Goal: Transaction & Acquisition: Purchase product/service

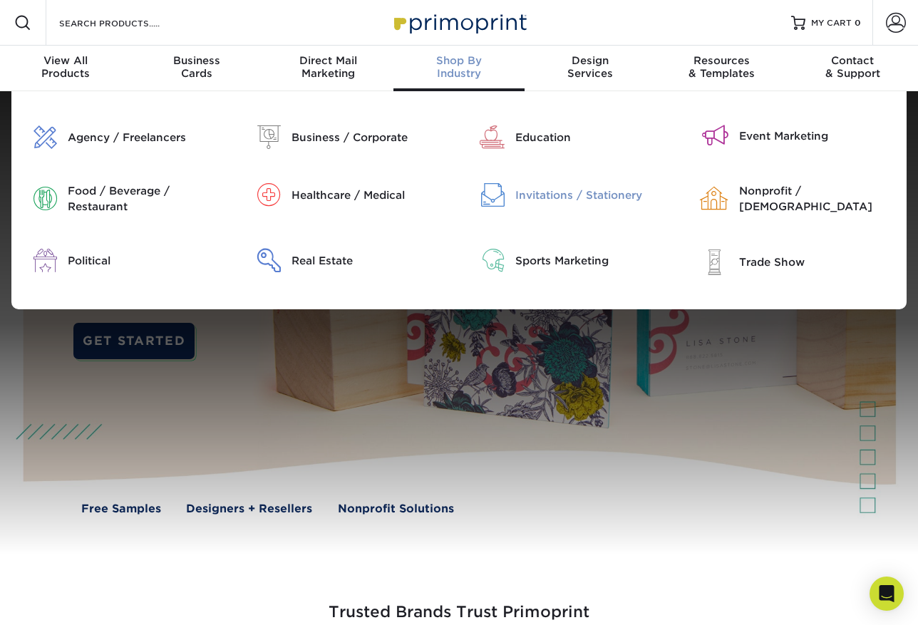
click at [551, 192] on div "Invitations / Stationery" at bounding box center [594, 195] width 158 height 16
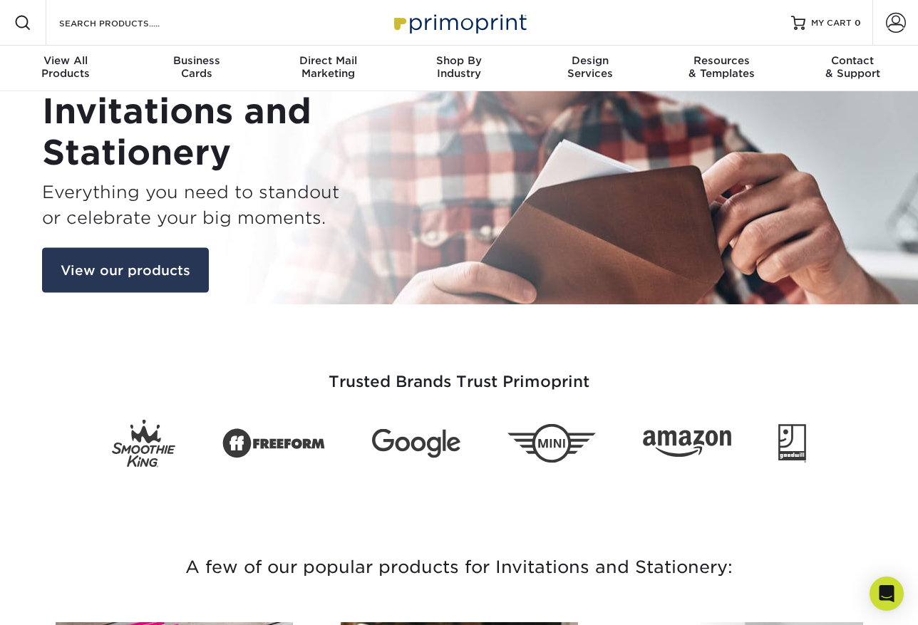
click at [150, 276] on link "View our products" at bounding box center [125, 270] width 167 height 46
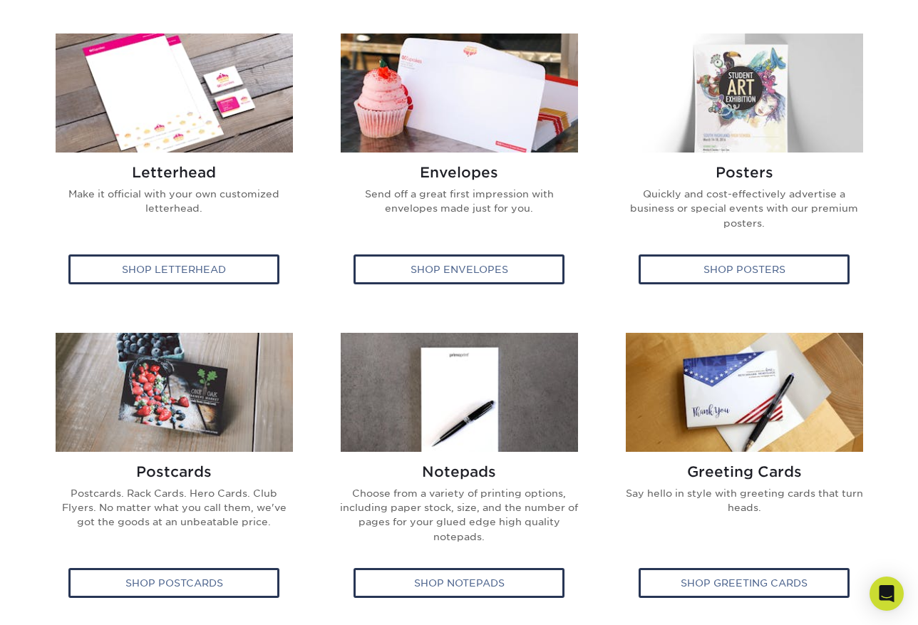
scroll to position [555, 0]
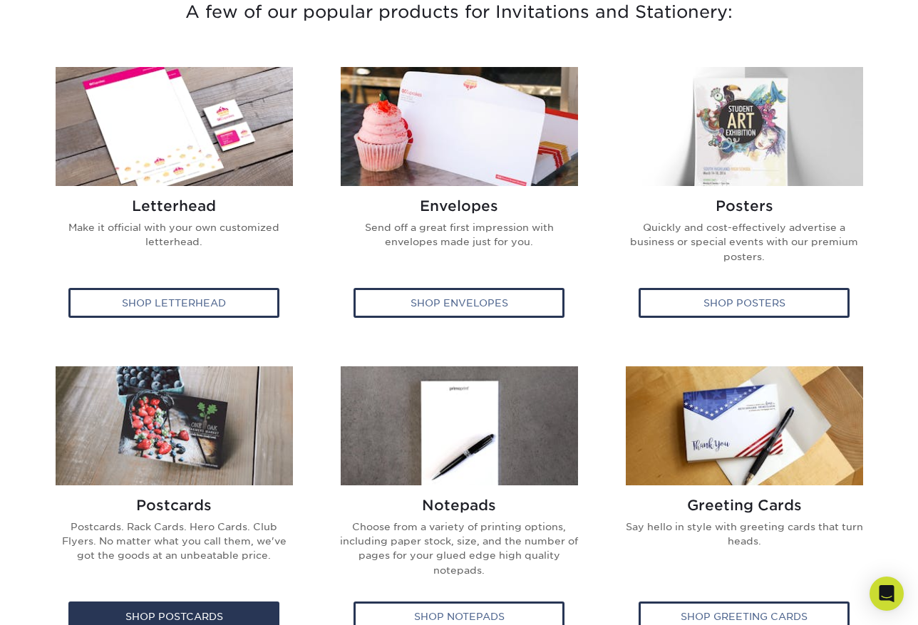
click at [245, 507] on h2 "Postcards" at bounding box center [173, 505] width 241 height 17
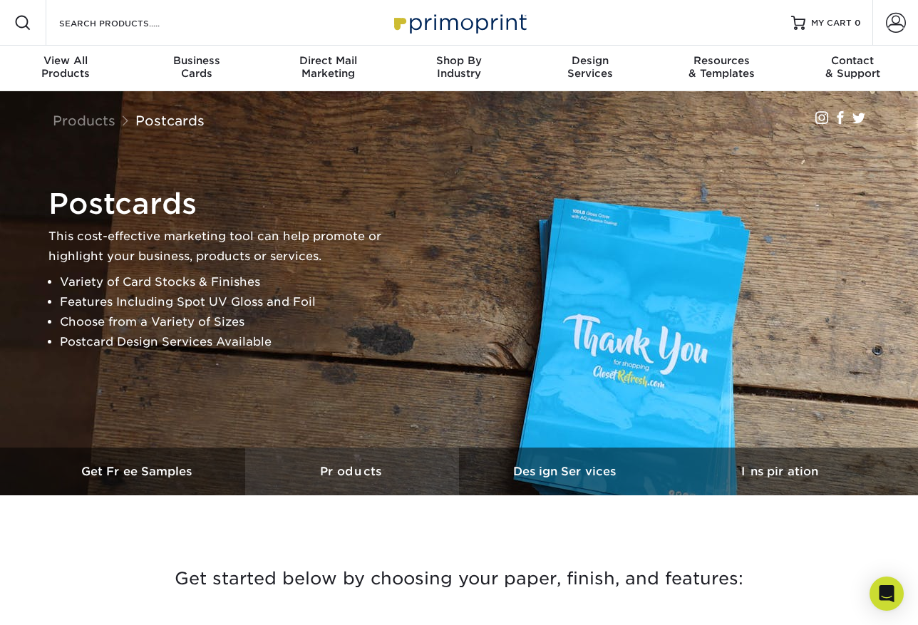
scroll to position [356, 0]
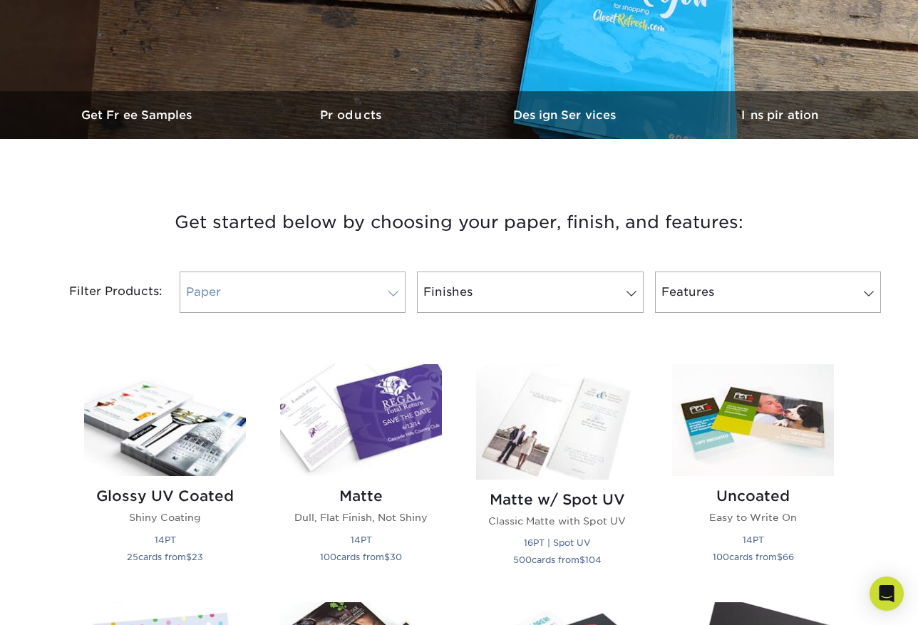
click at [340, 291] on link "Paper" at bounding box center [293, 292] width 226 height 41
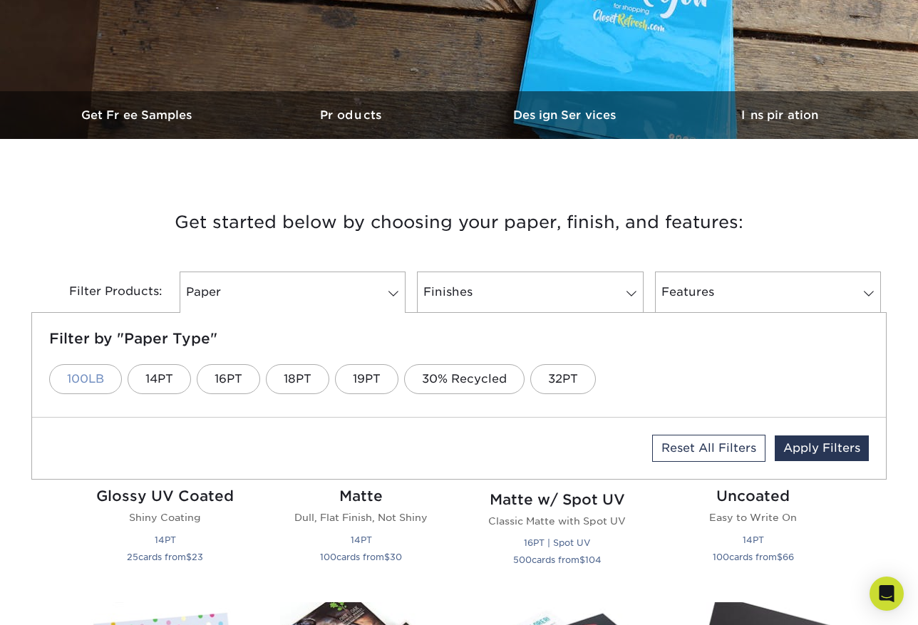
click at [75, 384] on link "100LB" at bounding box center [85, 379] width 73 height 30
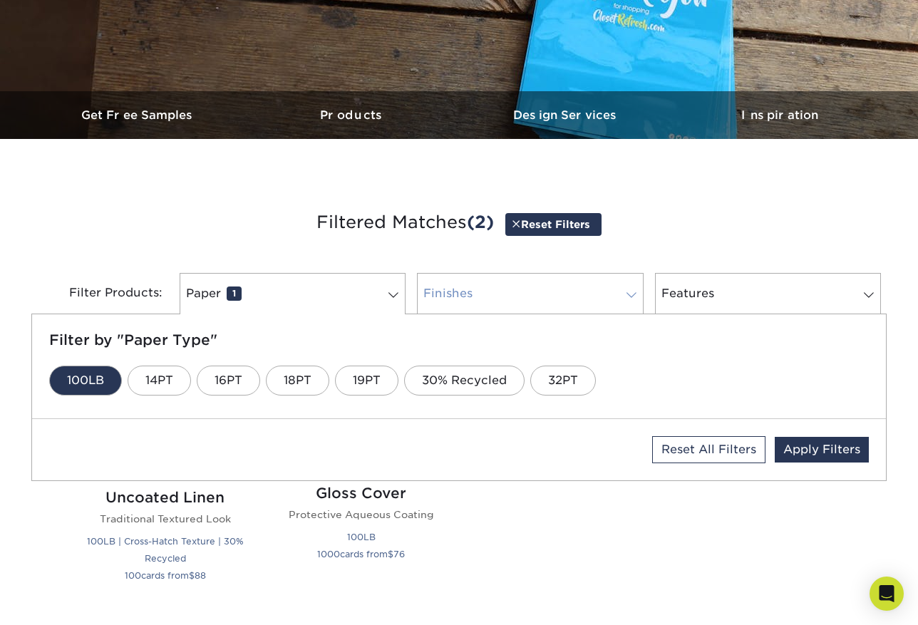
click at [517, 302] on link "Finishes 0" at bounding box center [530, 293] width 226 height 41
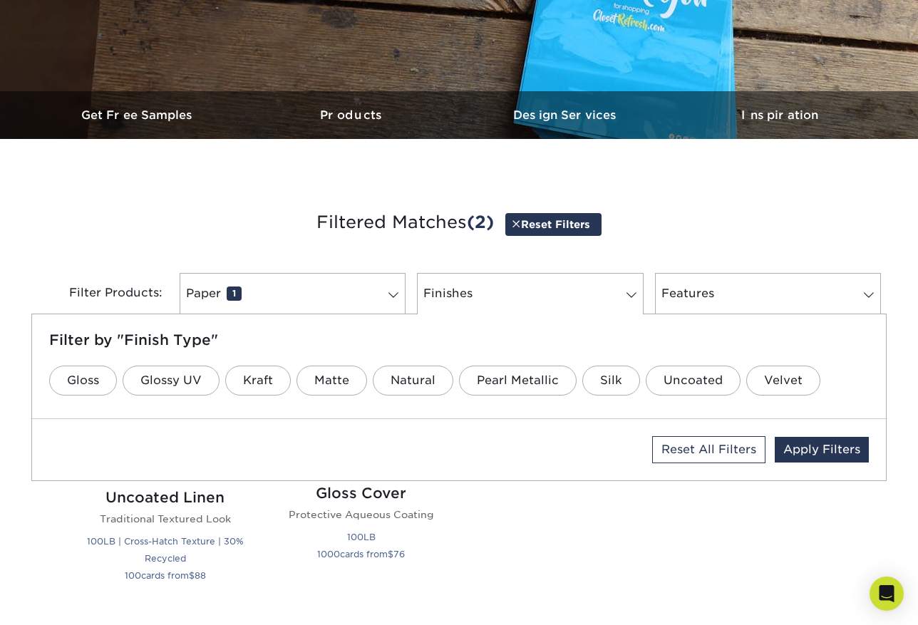
scroll to position [428, 0]
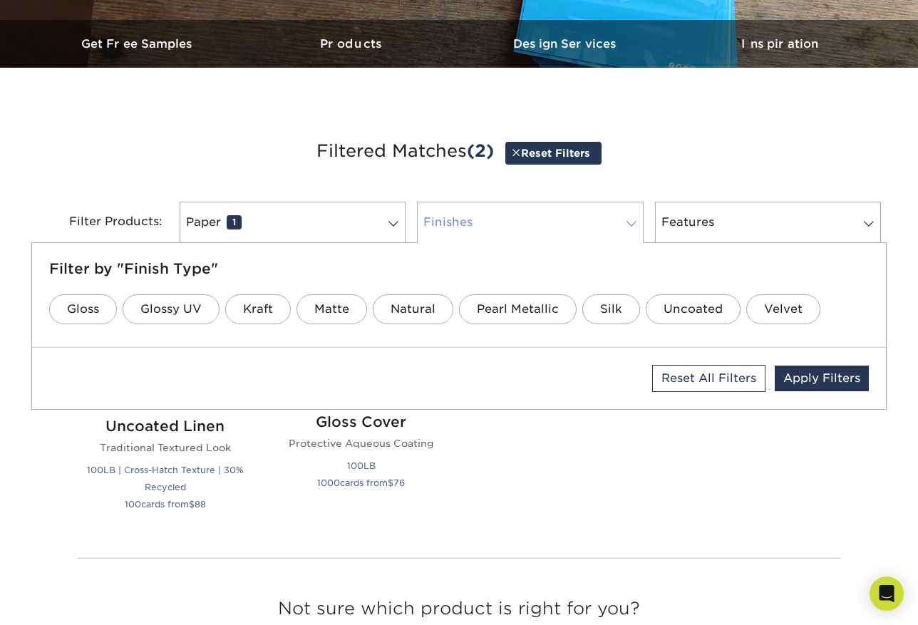
click at [552, 232] on link "Finishes 0" at bounding box center [530, 222] width 226 height 41
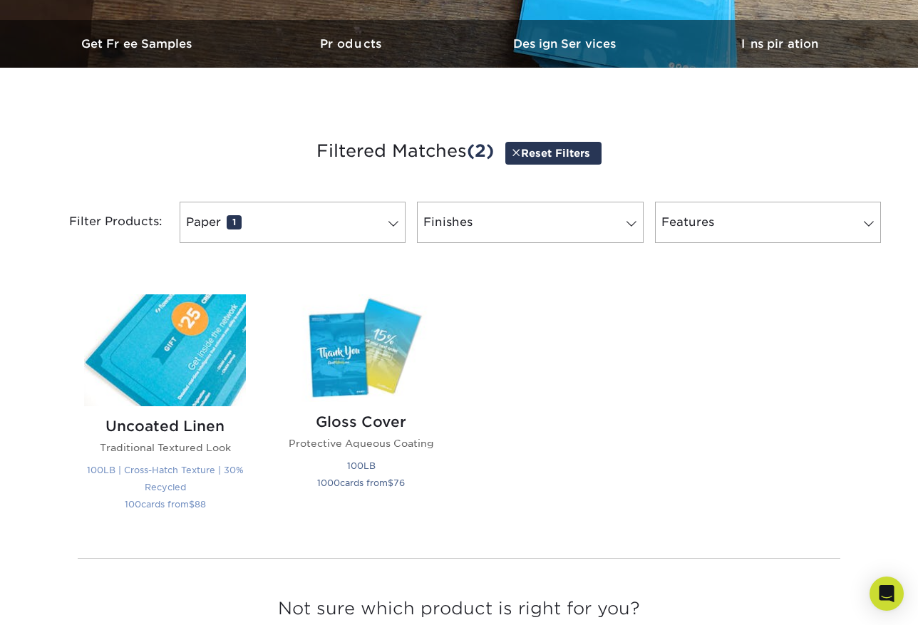
click at [205, 461] on p "100LB | Cross-Hatch Texture | 30% Recycled 100 cards from $ 88" at bounding box center [165, 486] width 162 height 51
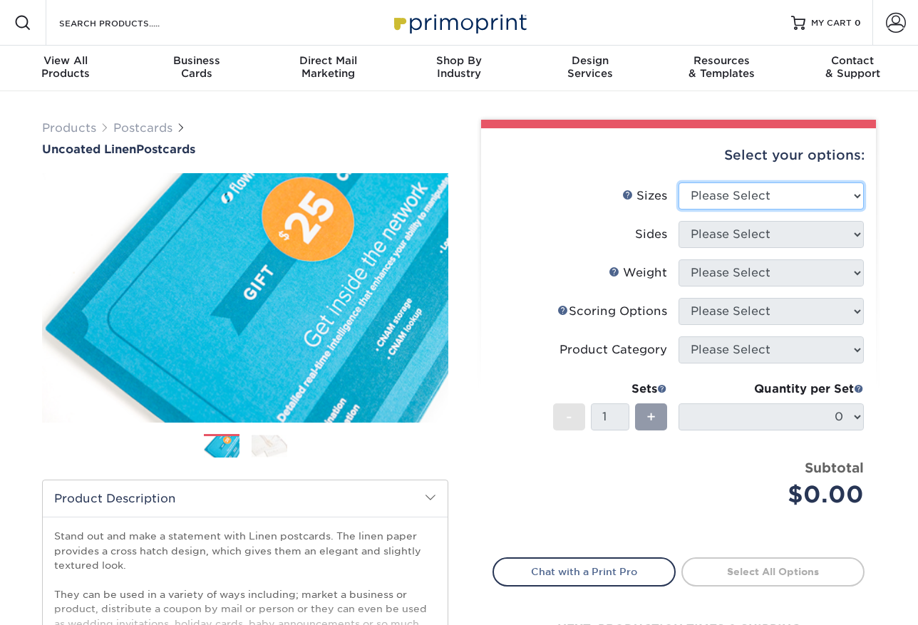
click at [760, 200] on select "Please Select 1.5" x 7" 2" x 6" 2" x 8" 2.12" x 5.5" 2.75" x 4.25" 2.75" x 8.5"…" at bounding box center [770, 195] width 185 height 27
select select "5.00x7.00"
click at [678, 182] on select "Please Select 1.5" x 7" 2" x 6" 2" x 8" 2.12" x 5.5" 2.75" x 4.25" 2.75" x 8.5"…" at bounding box center [770, 195] width 185 height 27
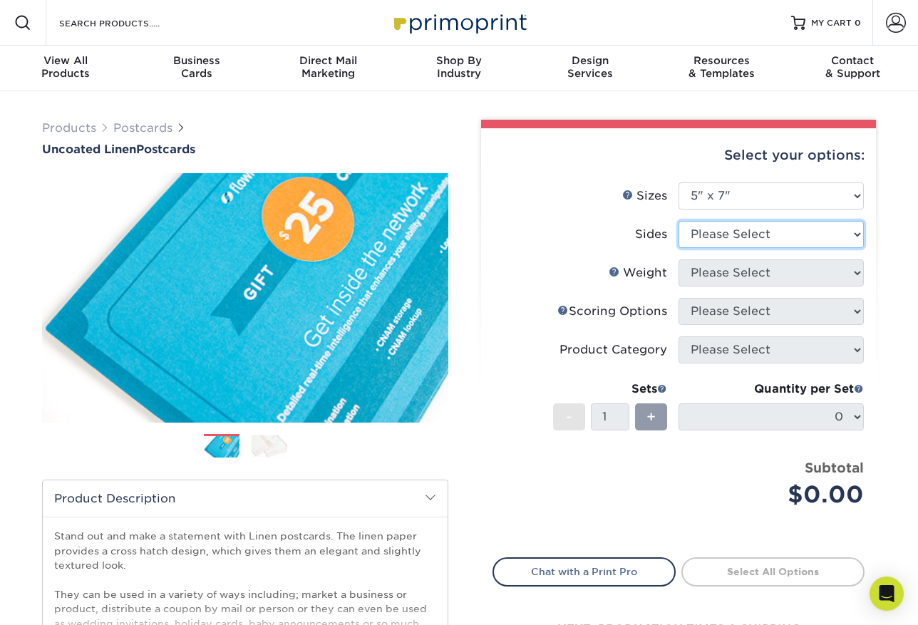
click at [744, 232] on select "Please Select Print Both Sides Print Front Only" at bounding box center [770, 234] width 185 height 27
select select "13abbda7-1d64-4f25-8bb2-c179b224825d"
click at [678, 221] on select "Please Select Print Both Sides Print Front Only" at bounding box center [770, 234] width 185 height 27
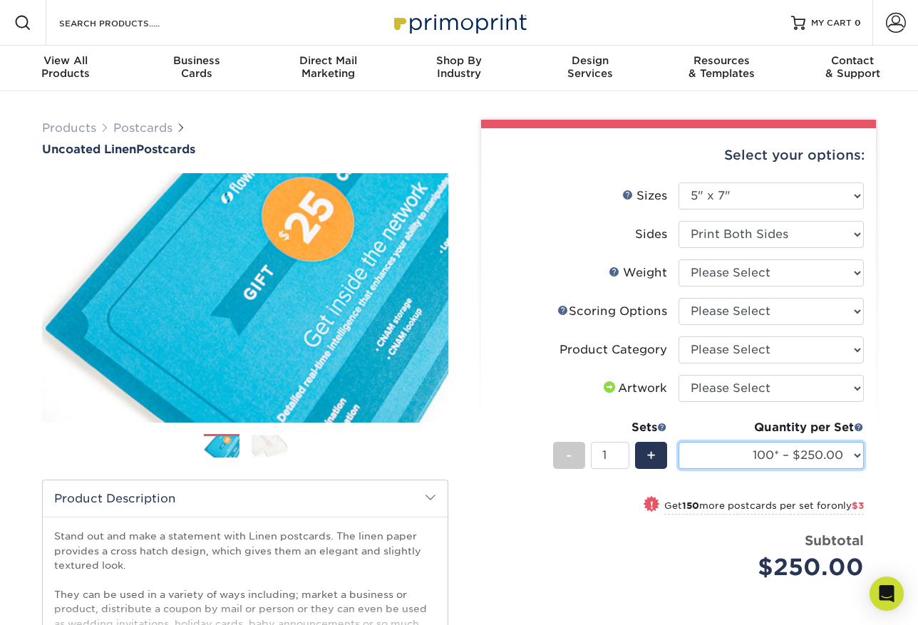
click at [800, 464] on select "100* – $250.00 250* – $253.00 500* – $253.00 750 – $270.00 1000 – $287.00 1500 …" at bounding box center [770, 455] width 185 height 27
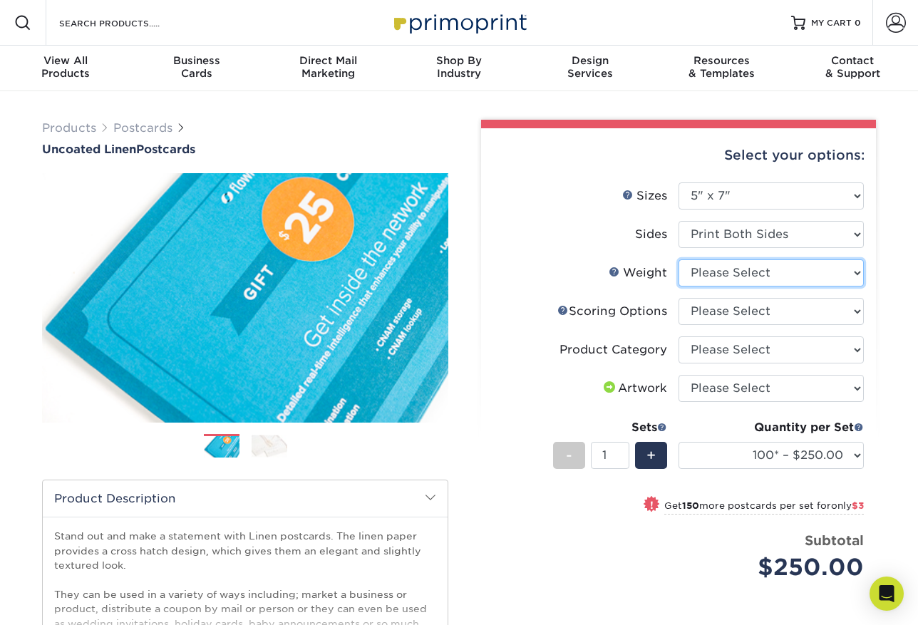
click at [782, 272] on select "Please Select 100LB" at bounding box center [770, 272] width 185 height 27
select select "100LB"
click at [678, 259] on select "Please Select 100LB" at bounding box center [770, 272] width 185 height 27
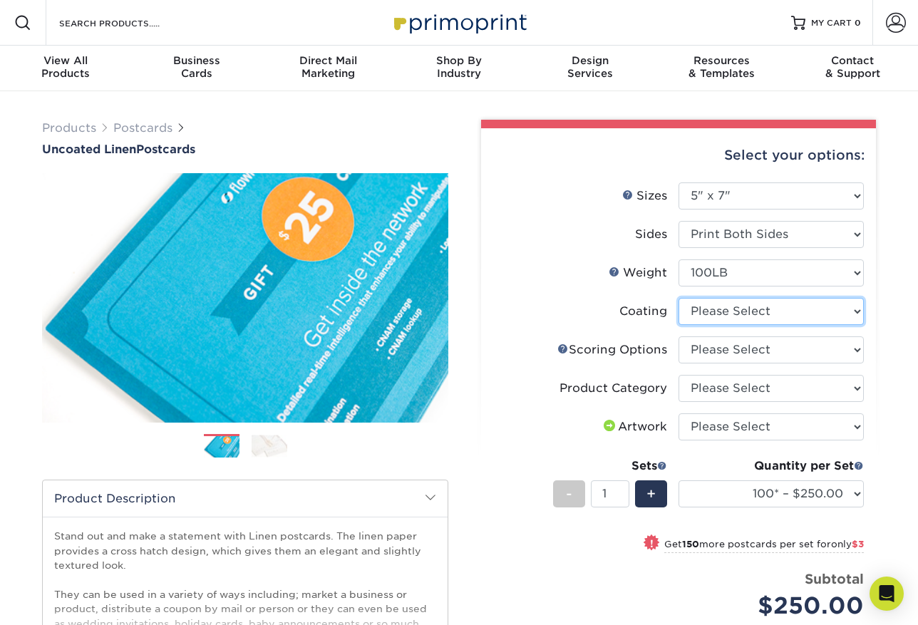
click at [761, 316] on select at bounding box center [770, 311] width 185 height 27
select select "3e7618de-abca-4bda-9f97-8b9129e913d8"
click at [678, 298] on select at bounding box center [770, 311] width 185 height 27
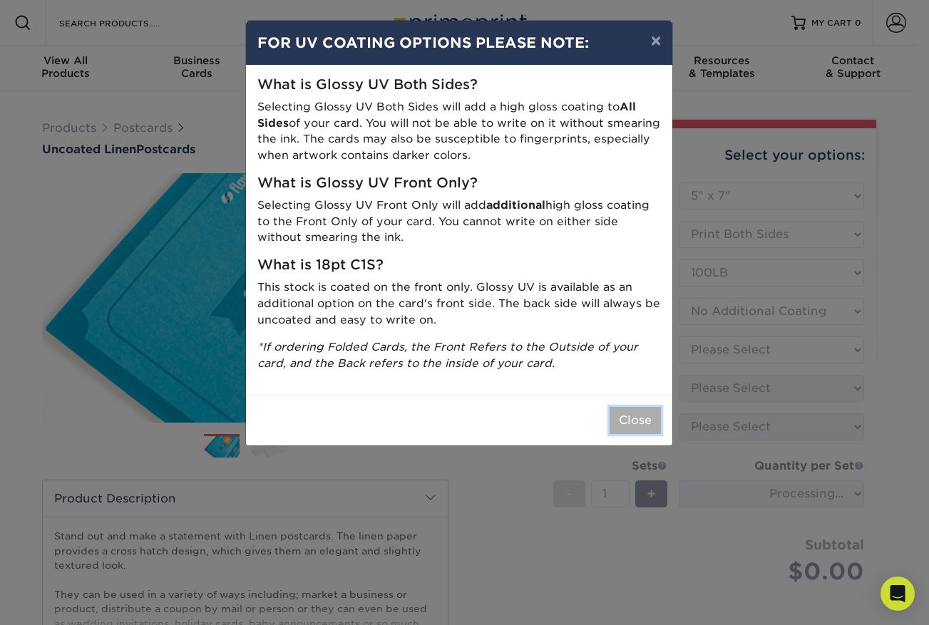
click at [640, 423] on button "Close" at bounding box center [634, 420] width 51 height 27
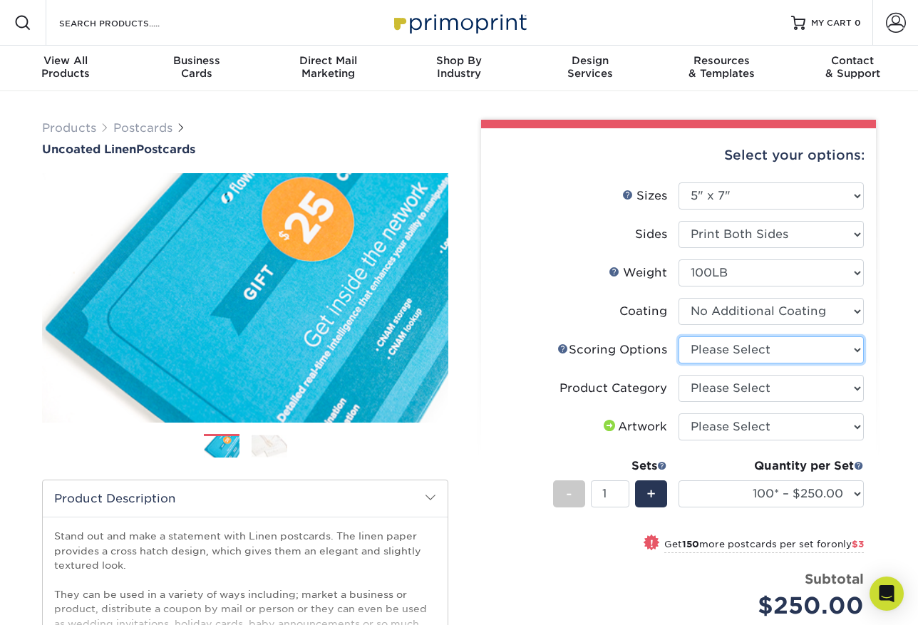
click at [827, 356] on select "Please Select No Scoring One Score Two Scores" at bounding box center [770, 349] width 185 height 27
select select "16ebe401-5398-422d-8cb0-f3adbb82deb5"
click at [678, 336] on select "Please Select No Scoring One Score Two Scores" at bounding box center [770, 349] width 185 height 27
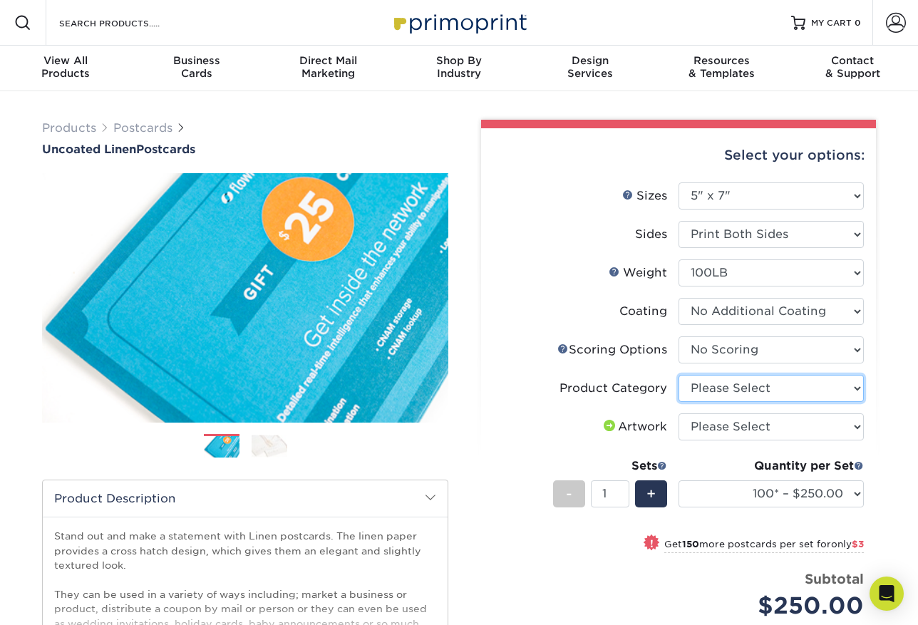
click at [801, 393] on select "Please Select Postcards" at bounding box center [770, 388] width 185 height 27
select select "9b7272e0-d6c8-4c3c-8e97-d3a1bcdab858"
click at [678, 375] on select "Please Select Postcards" at bounding box center [770, 388] width 185 height 27
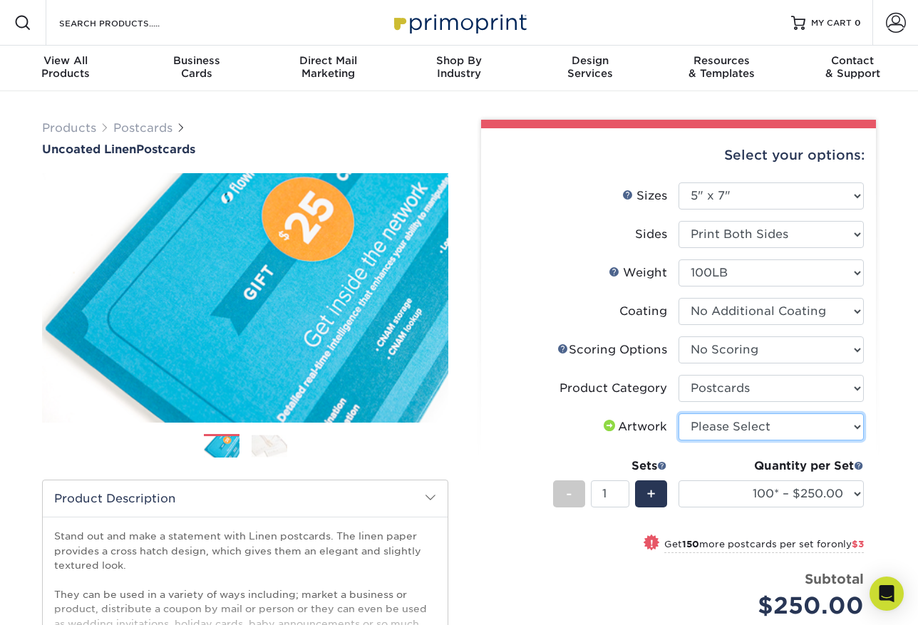
click at [752, 420] on select "Please Select I will upload files I need a design - $150" at bounding box center [770, 426] width 185 height 27
select select "upload"
click at [678, 413] on select "Please Select I will upload files I need a design - $150" at bounding box center [770, 426] width 185 height 27
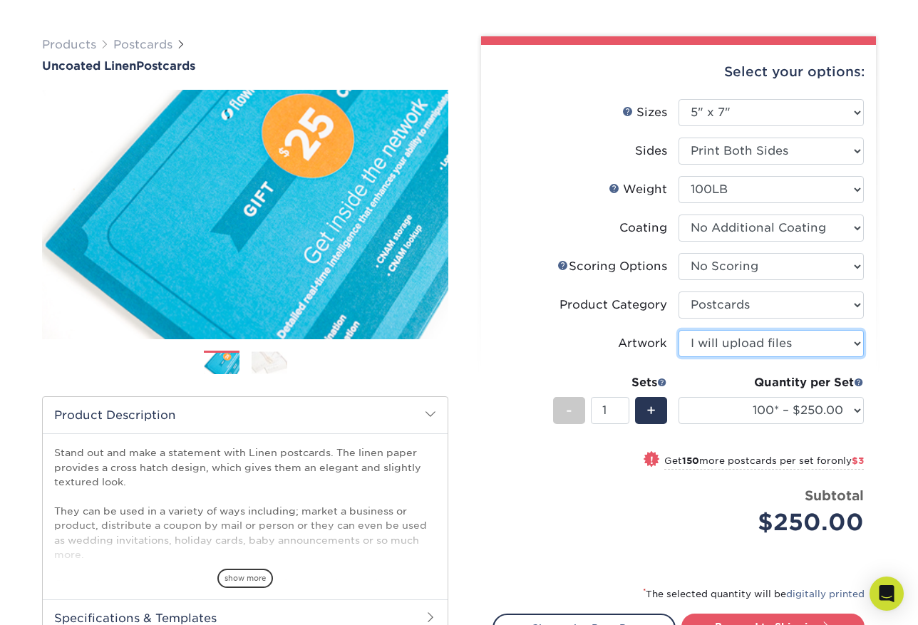
scroll to position [285, 0]
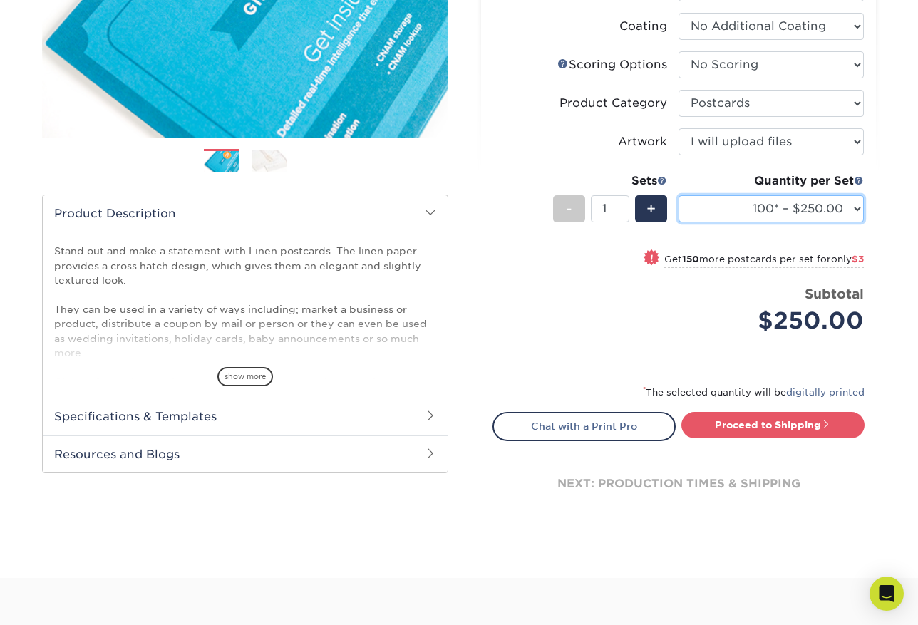
click at [786, 200] on select "100* – $250.00 250* – $253.00 500* – $253.00 750 – $270.00 1000 – $287.00 1500 …" at bounding box center [770, 208] width 185 height 27
click at [522, 304] on div "Price per set $250.00" at bounding box center [585, 311] width 185 height 54
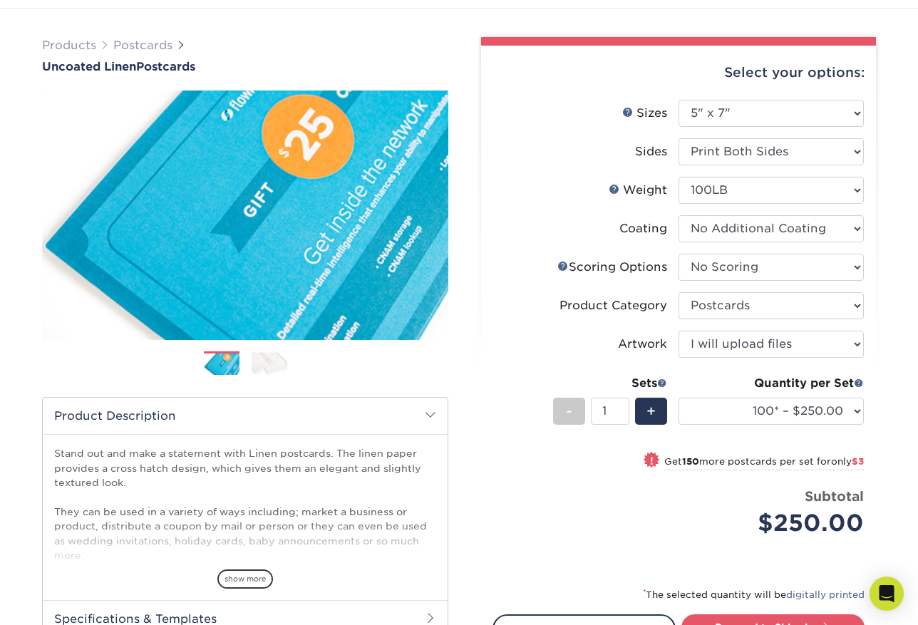
scroll to position [0, 0]
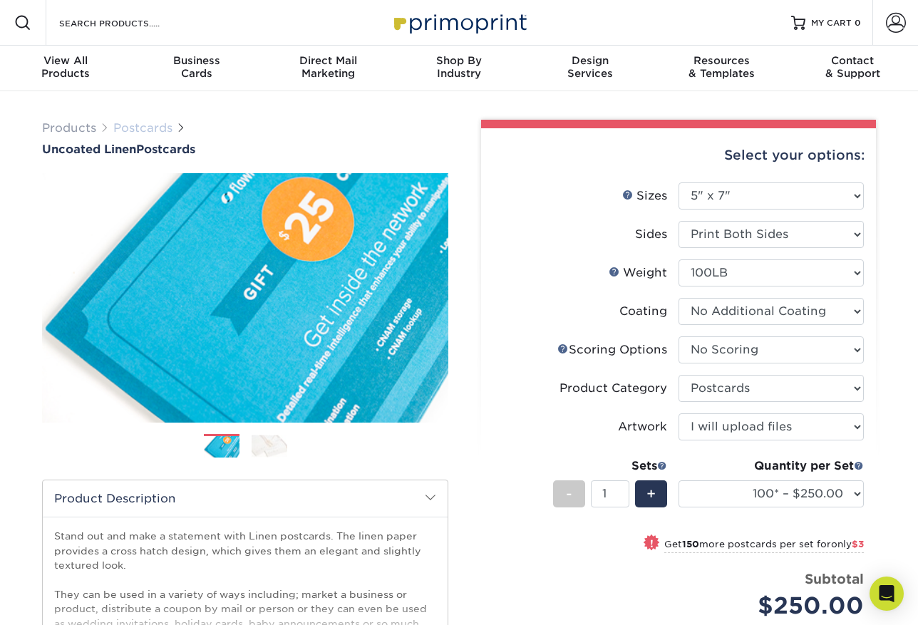
click at [138, 125] on link "Postcards" at bounding box center [142, 128] width 59 height 14
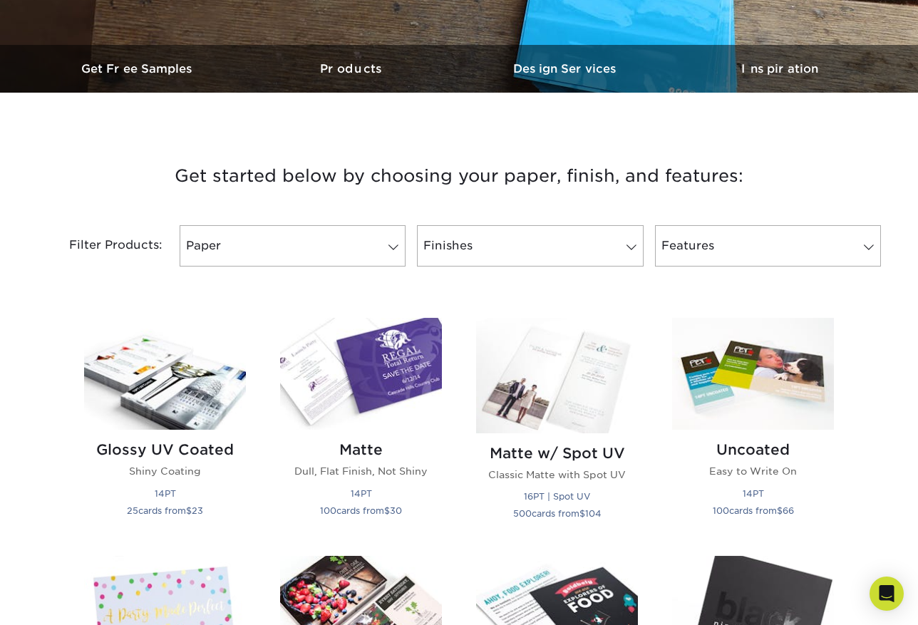
scroll to position [428, 0]
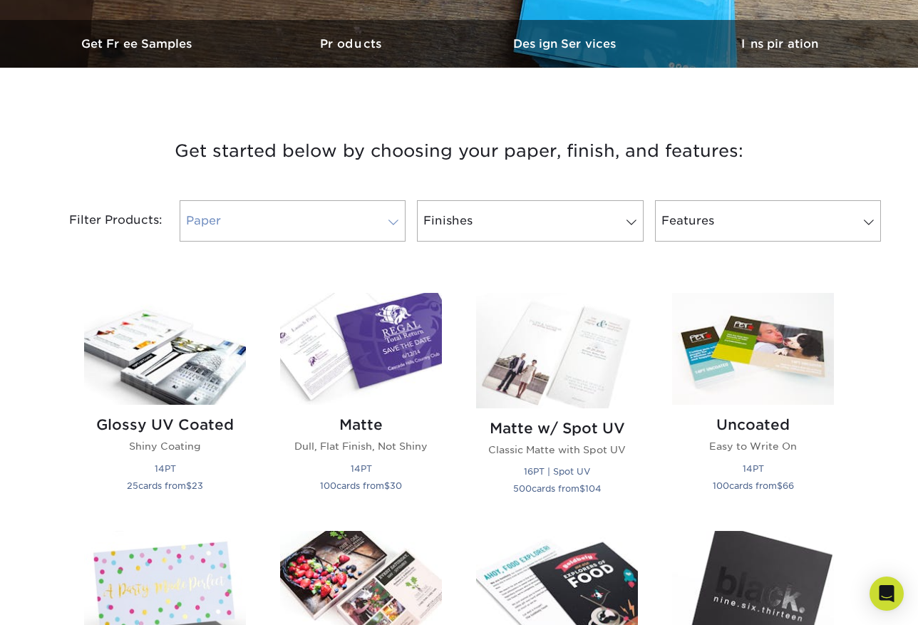
click at [376, 221] on link "Paper" at bounding box center [293, 220] width 226 height 41
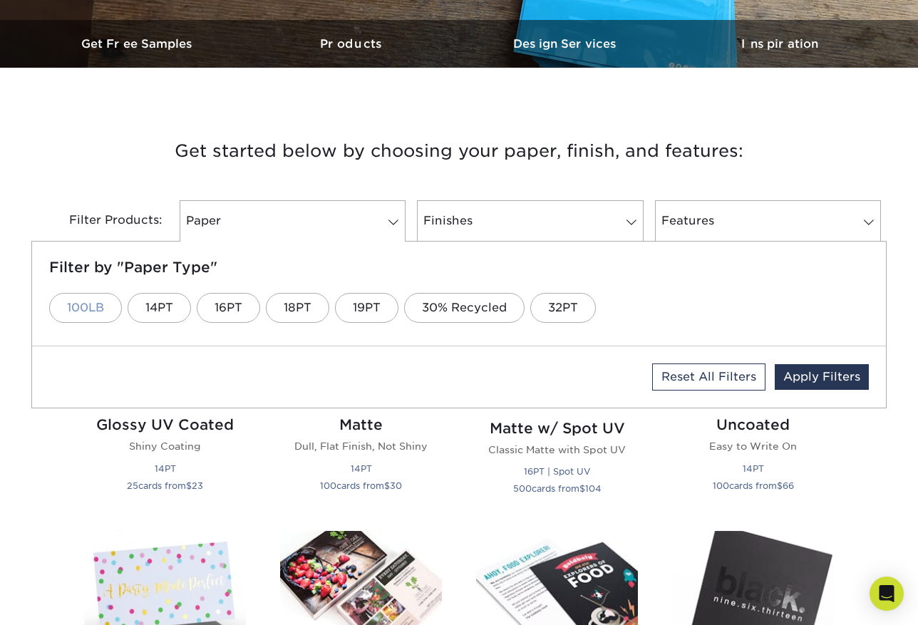
click at [81, 303] on link "100LB" at bounding box center [85, 308] width 73 height 30
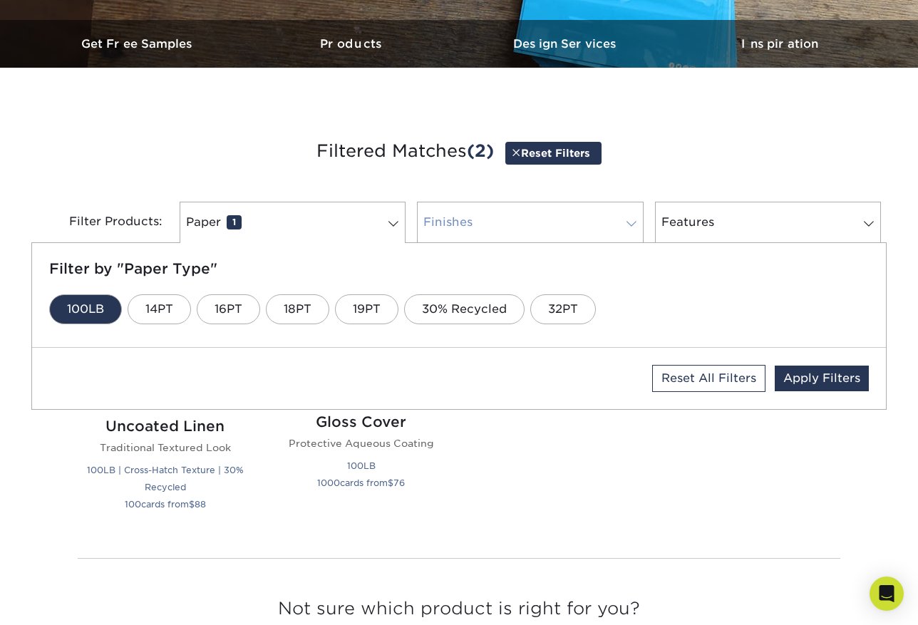
click at [564, 223] on link "Finishes 0" at bounding box center [530, 222] width 226 height 41
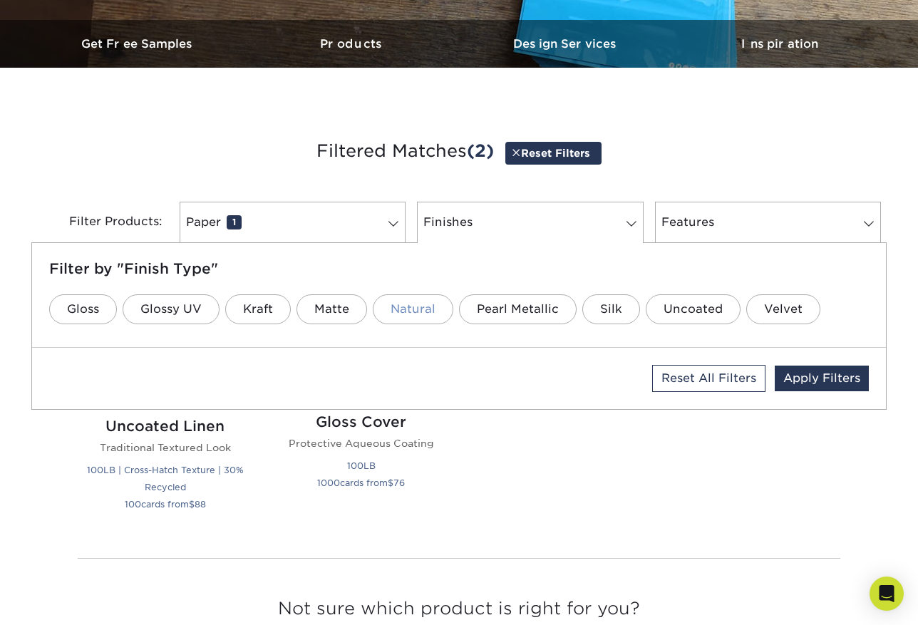
click at [411, 311] on link "Natural" at bounding box center [413, 309] width 81 height 30
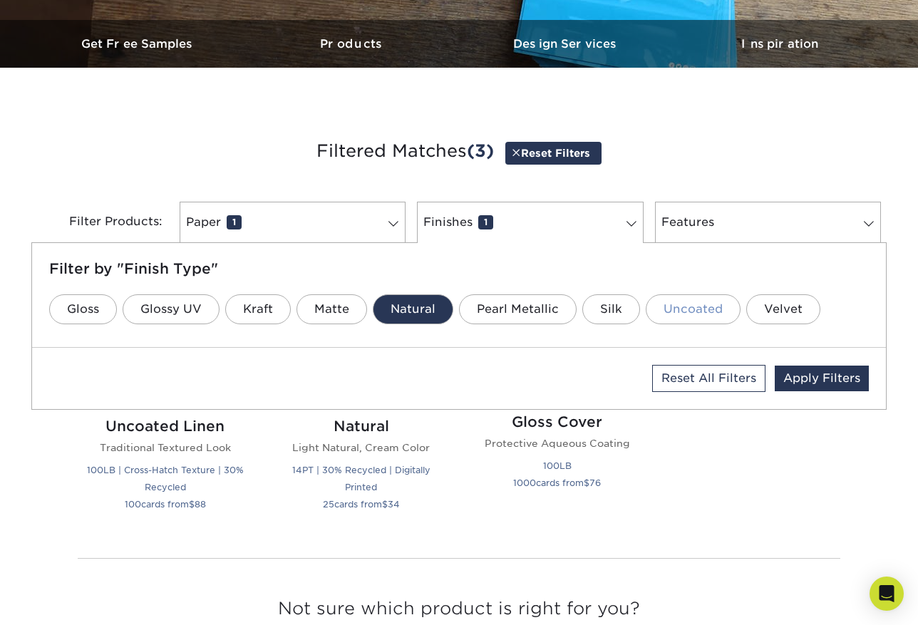
click at [658, 304] on link "Uncoated" at bounding box center [693, 309] width 95 height 30
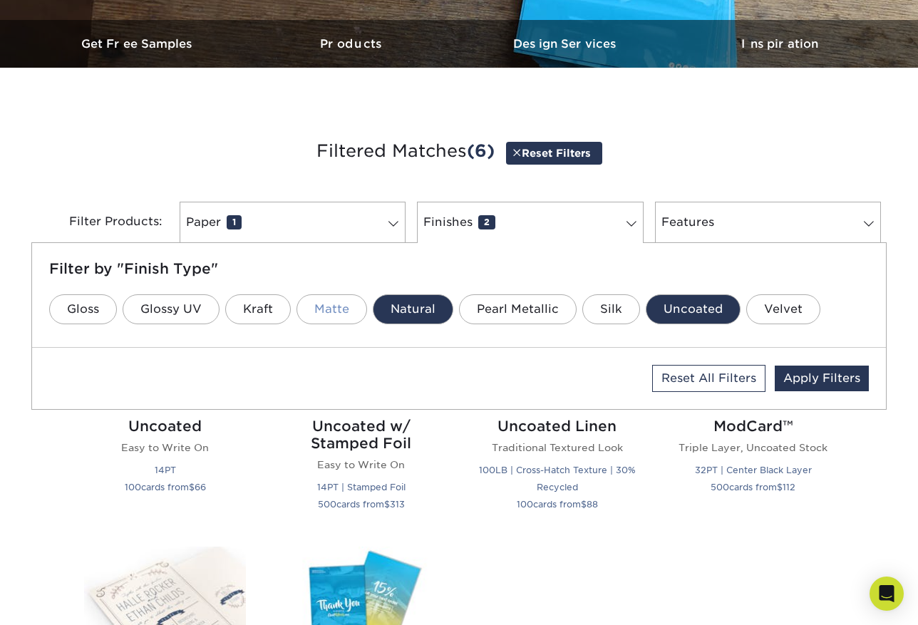
click at [357, 310] on link "Matte" at bounding box center [331, 309] width 71 height 30
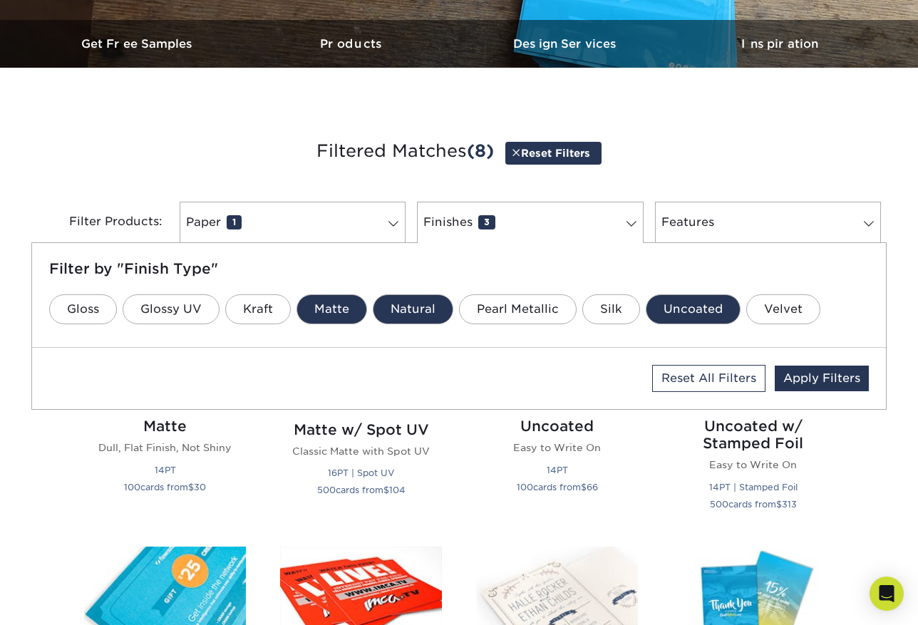
click at [406, 305] on link "Natural" at bounding box center [413, 309] width 81 height 30
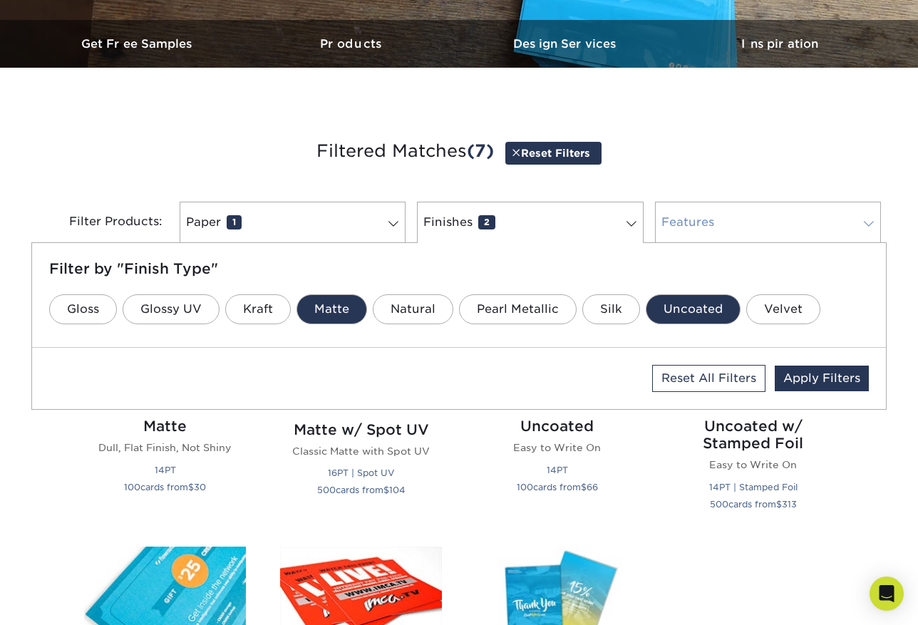
click at [766, 220] on link "Features 0" at bounding box center [768, 222] width 226 height 41
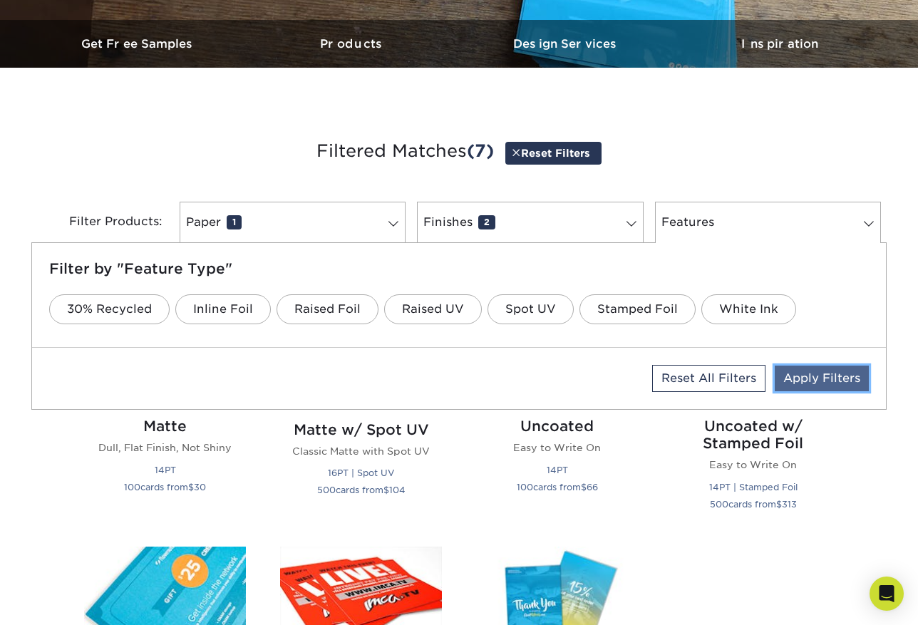
click at [822, 379] on link "Apply Filters" at bounding box center [822, 379] width 94 height 26
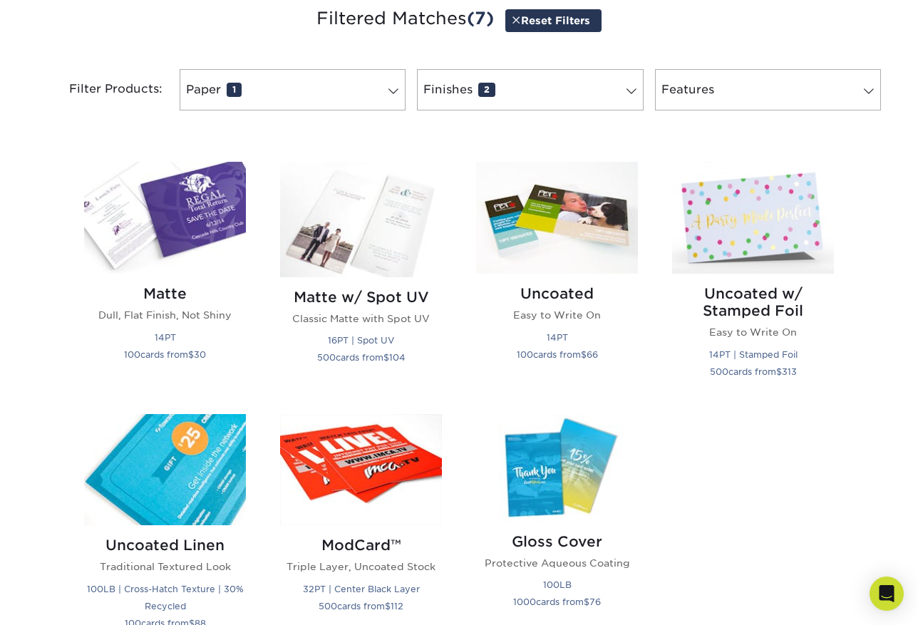
scroll to position [570, 0]
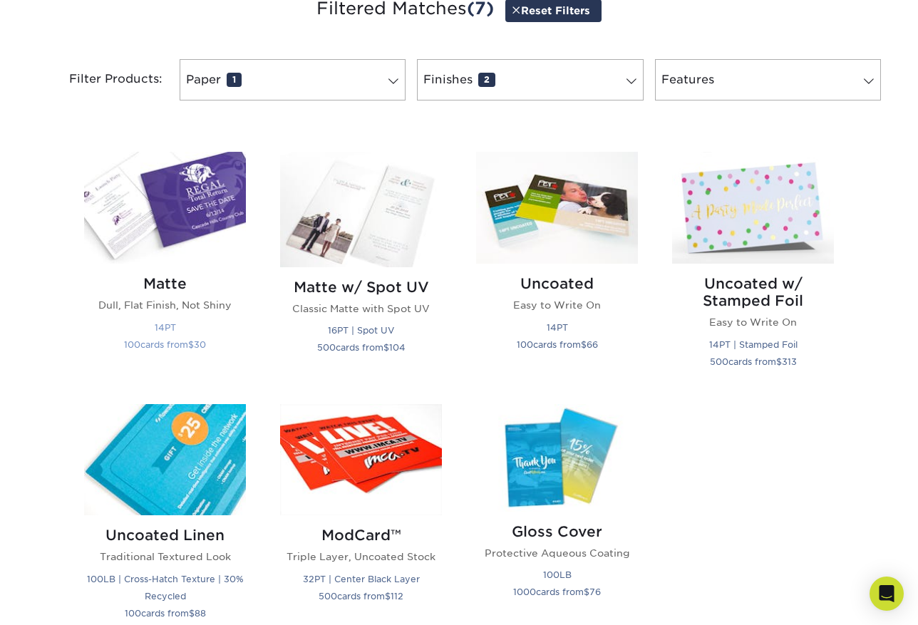
click at [163, 223] on img at bounding box center [165, 208] width 162 height 112
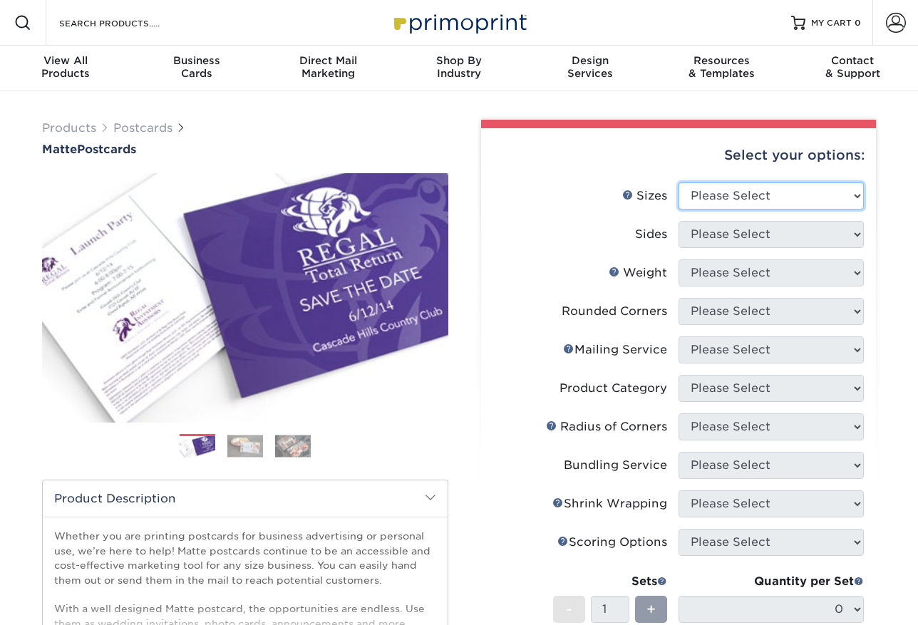
click at [818, 194] on select "Please Select 1.5" x 7" 2" x 4" 2" x 6" 2" x 7" 2" x 8" 2.12" x 5.5" 2.125" x 5…" at bounding box center [770, 195] width 185 height 27
select select "5.00x7.00"
click at [678, 182] on select "Please Select 1.5" x 7" 2" x 4" 2" x 6" 2" x 7" 2" x 8" 2.12" x 5.5" 2.125" x 5…" at bounding box center [770, 195] width 185 height 27
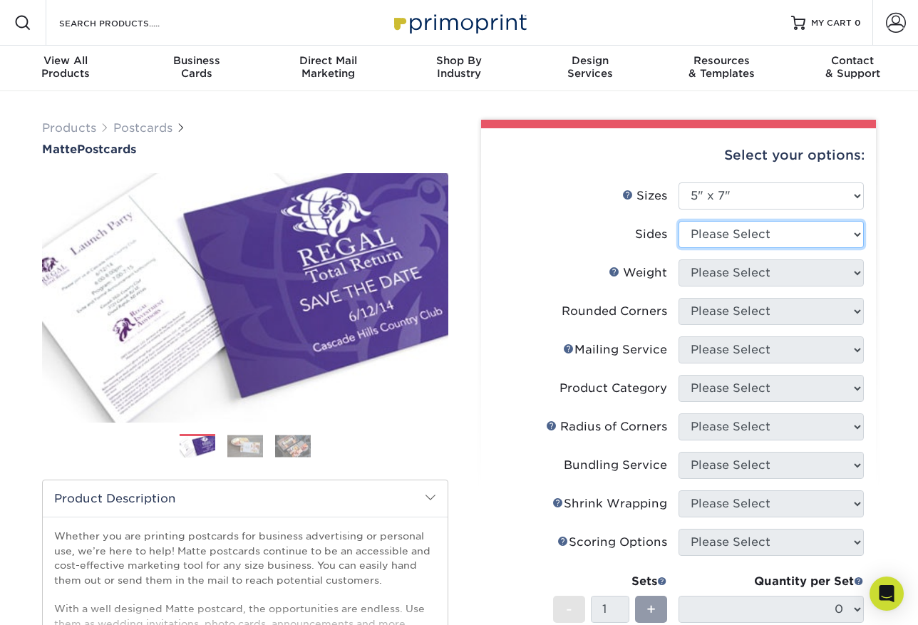
click at [768, 230] on select "Please Select Print Both Sides Print Front Only" at bounding box center [770, 234] width 185 height 27
select select "13abbda7-1d64-4f25-8bb2-c179b224825d"
click at [678, 221] on select "Please Select Print Both Sides Print Front Only" at bounding box center [770, 234] width 185 height 27
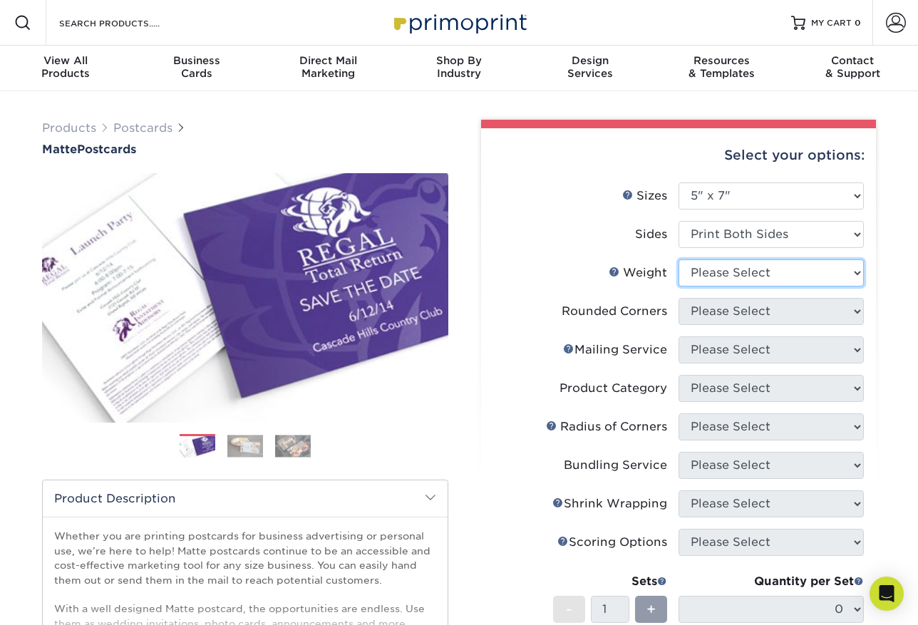
click at [763, 279] on select "Please Select 14PT 16PT" at bounding box center [770, 272] width 185 height 27
click at [678, 259] on select "Please Select 14PT 16PT" at bounding box center [770, 272] width 185 height 27
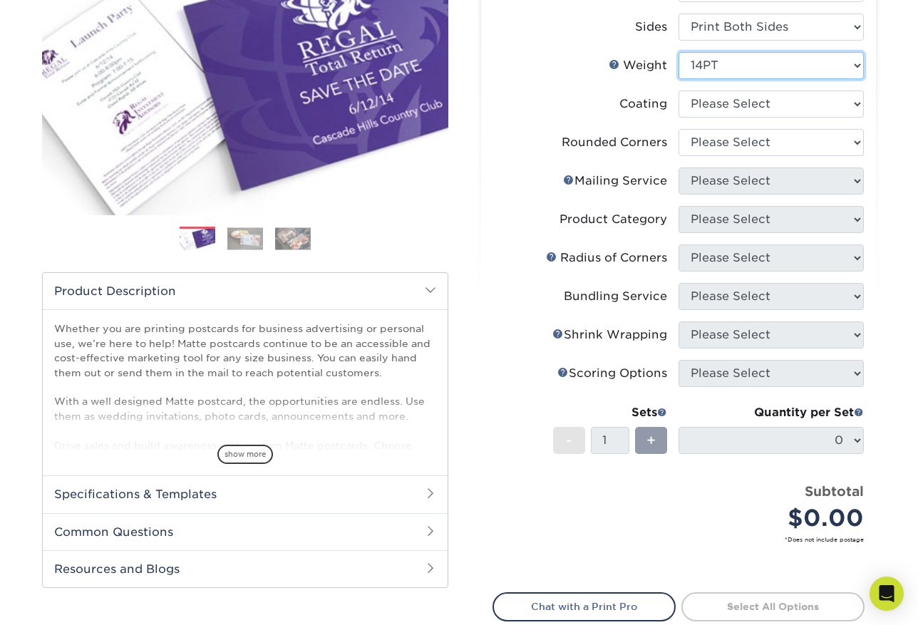
scroll to position [214, 0]
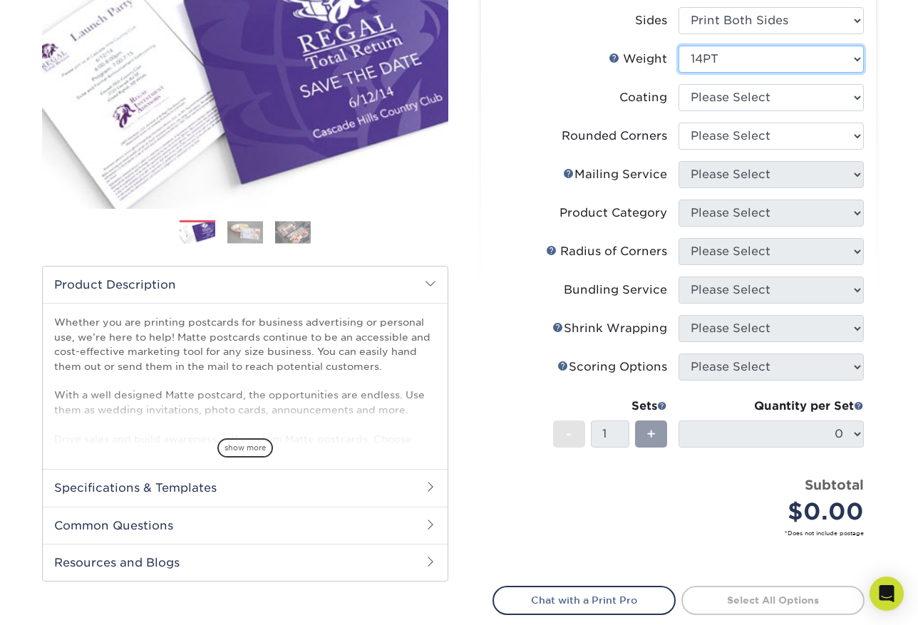
click at [761, 53] on select "Please Select 14PT 16PT" at bounding box center [770, 59] width 185 height 27
click at [678, 46] on select "Please Select 14PT 16PT" at bounding box center [770, 59] width 185 height 27
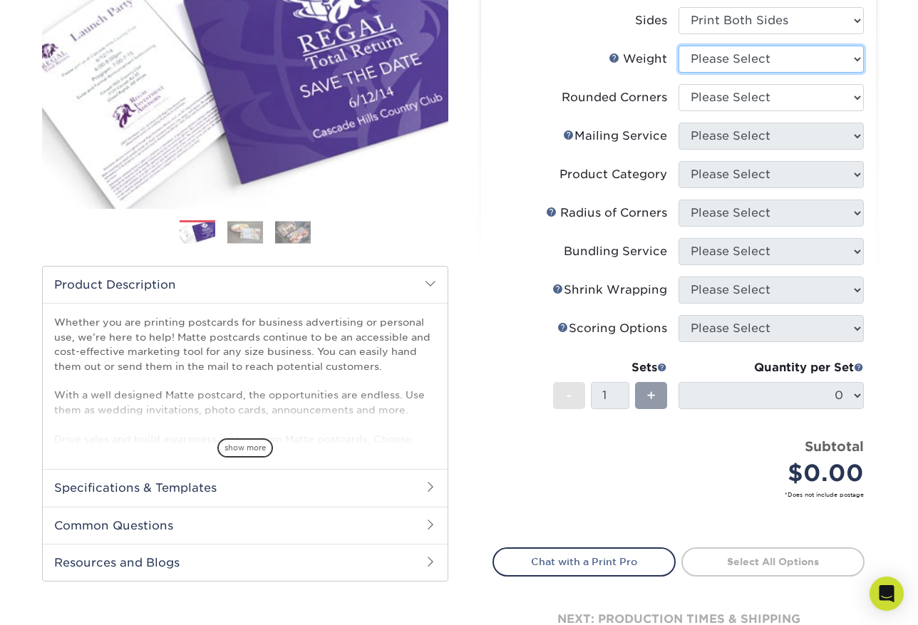
click at [716, 61] on select "Please Select 14PT 16PT" at bounding box center [770, 59] width 185 height 27
select select "14PT"
click at [678, 46] on select "Please Select 14PT 16PT" at bounding box center [770, 59] width 185 height 27
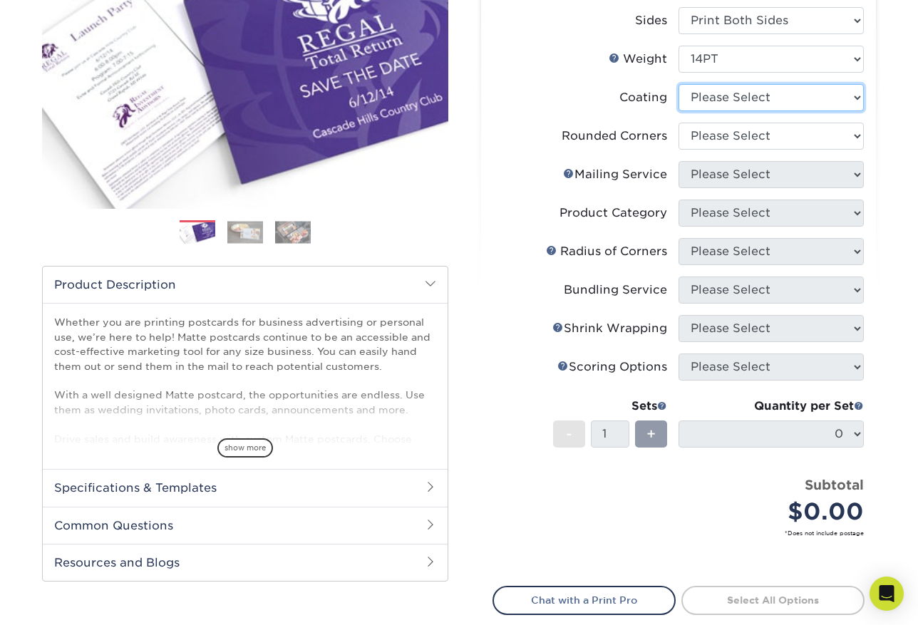
click at [715, 103] on select at bounding box center [770, 97] width 185 height 27
select select "121bb7b5-3b4d-429f-bd8d-bbf80e953313"
click at [678, 84] on select at bounding box center [770, 97] width 185 height 27
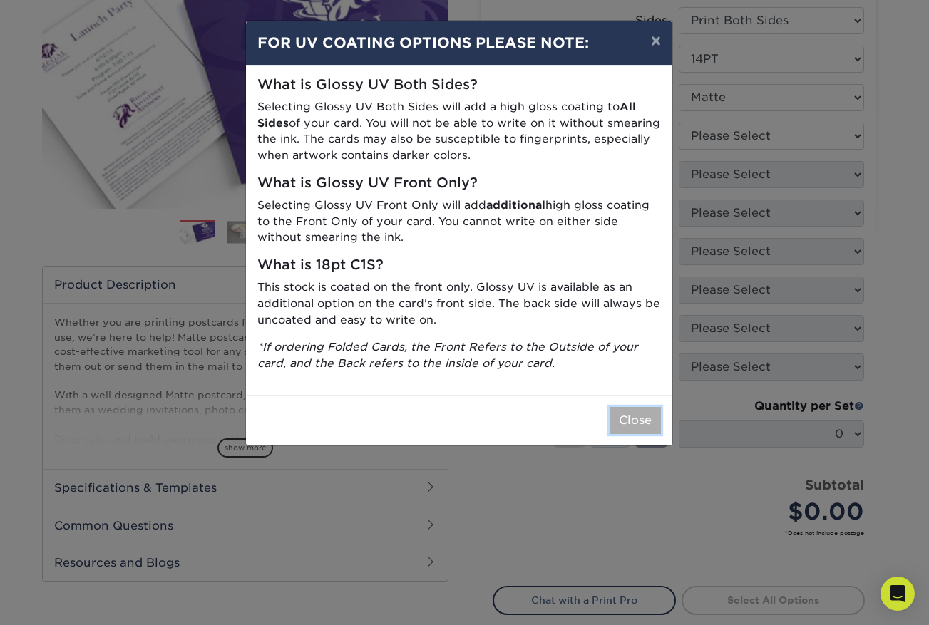
click at [635, 423] on button "Close" at bounding box center [634, 420] width 51 height 27
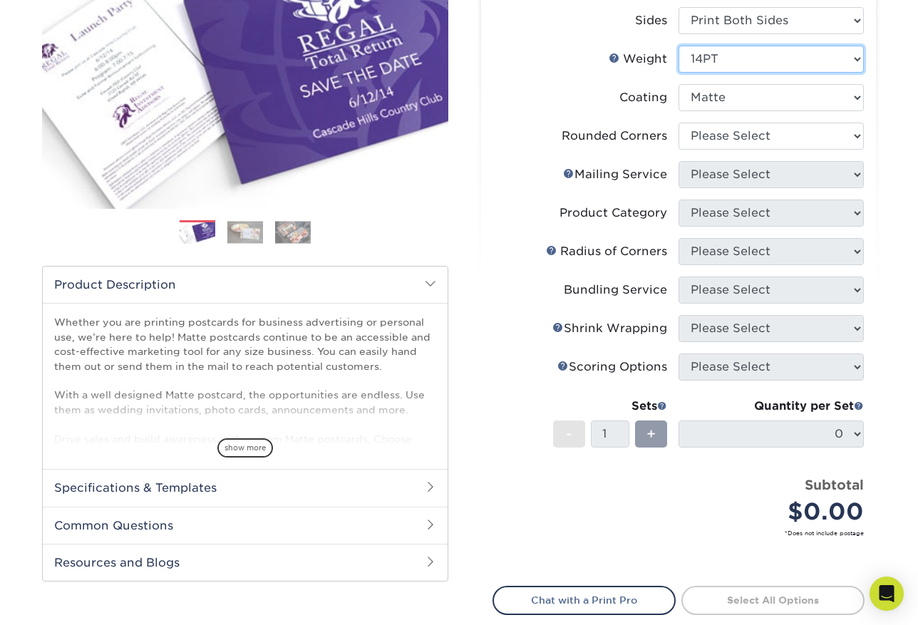
click at [742, 62] on select "Please Select 14PT 16PT" at bounding box center [770, 59] width 185 height 27
select select "16PT"
click at [678, 46] on select "Please Select 14PT 16PT" at bounding box center [770, 59] width 185 height 27
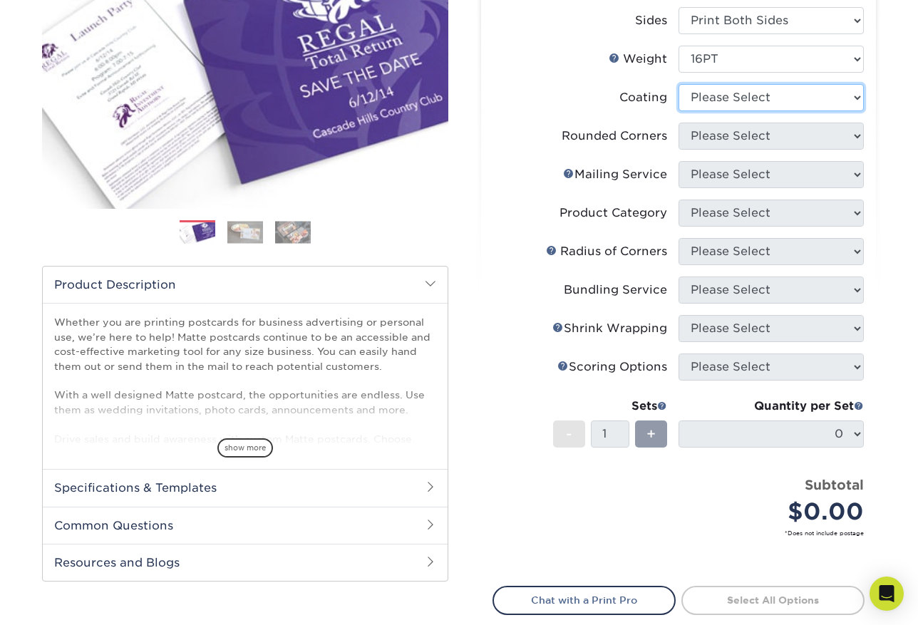
click at [726, 101] on select at bounding box center [770, 97] width 185 height 27
select select "121bb7b5-3b4d-429f-bd8d-bbf80e953313"
click at [678, 84] on select at bounding box center [770, 97] width 185 height 27
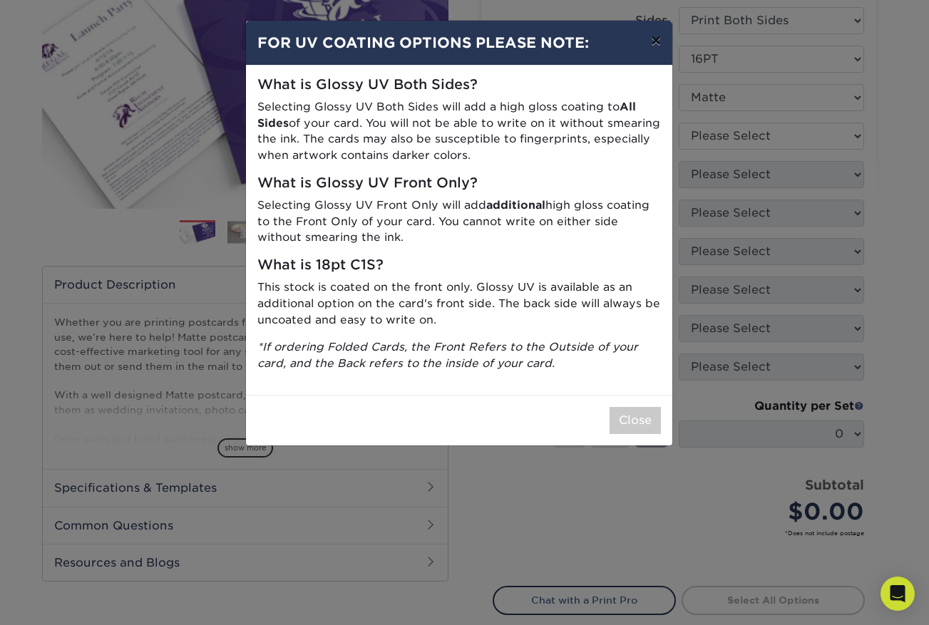
click at [663, 38] on button "×" at bounding box center [655, 41] width 33 height 40
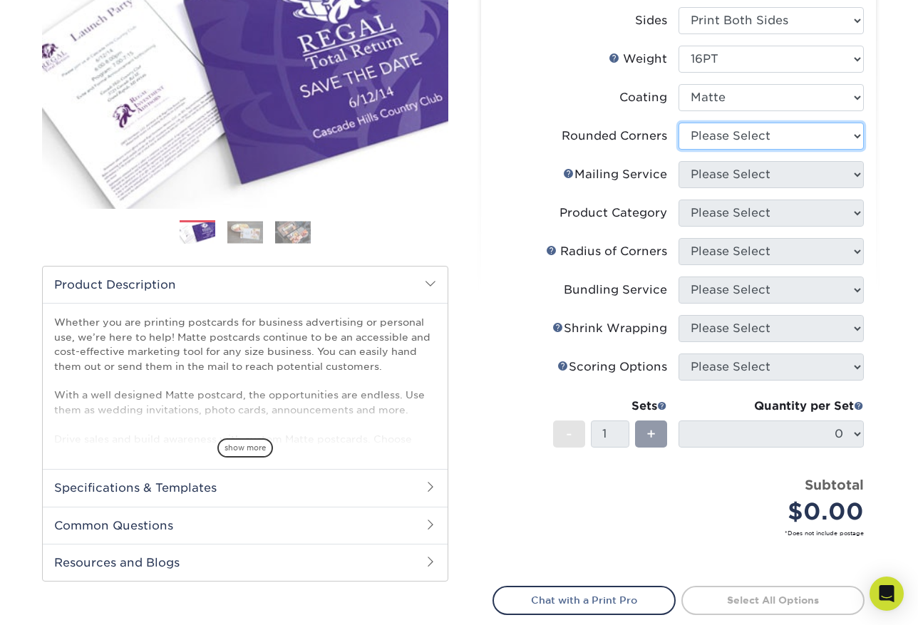
click at [729, 148] on select "Please Select Yes - Round 4 Corners No" at bounding box center [770, 136] width 185 height 27
select select "0"
click at [678, 123] on select "Please Select Yes - Round 4 Corners No" at bounding box center [770, 136] width 185 height 27
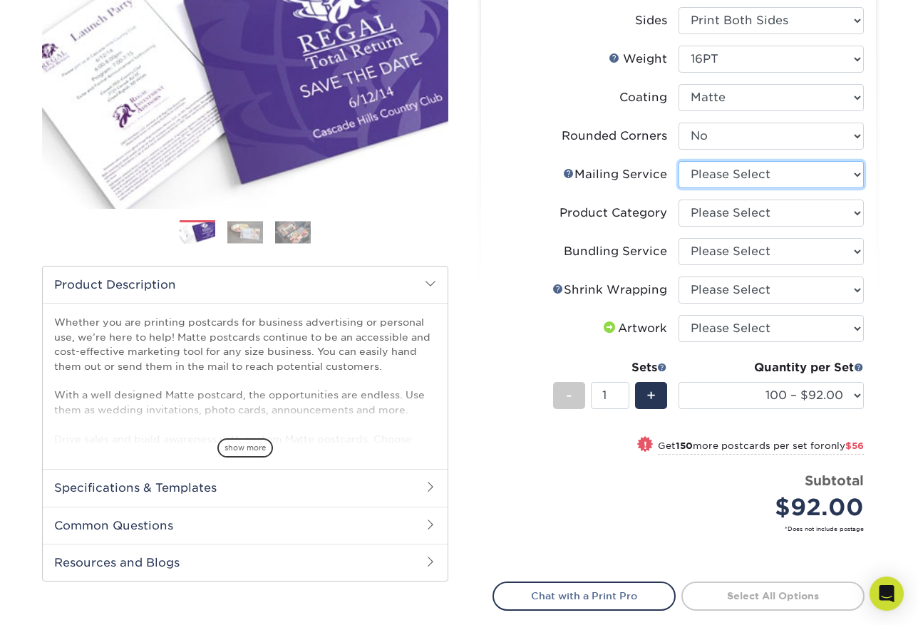
click at [732, 176] on select "Please Select No Direct Mailing Service No, I will mail/stamp/imprint Direct Ma…" at bounding box center [770, 174] width 185 height 27
select select "934e270e-9523-48b9-93c7-78b0896e16a6"
click at [678, 161] on select "Please Select No Direct Mailing Service No, I will mail/stamp/imprint Direct Ma…" at bounding box center [770, 174] width 185 height 27
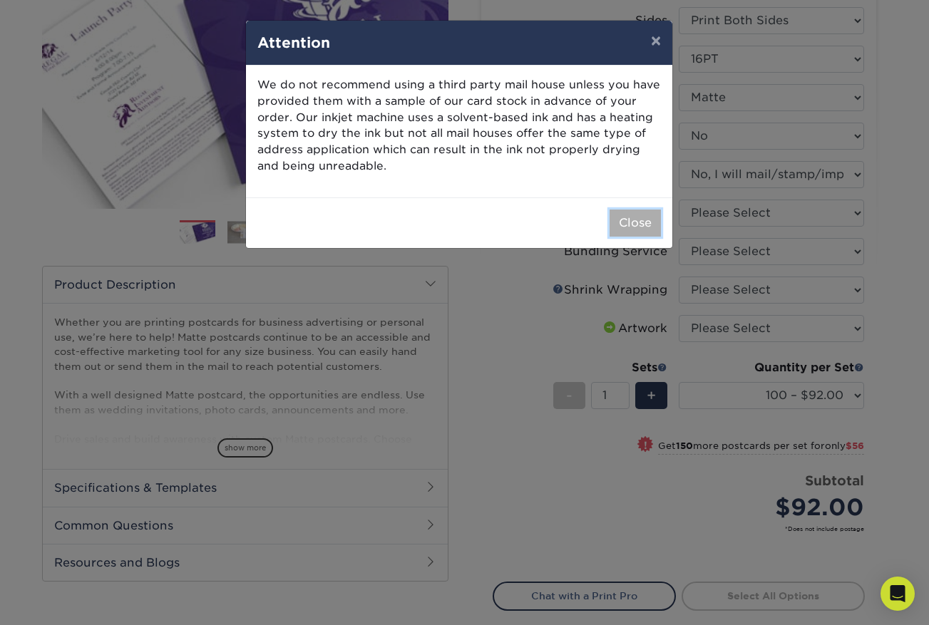
click at [651, 217] on button "Close" at bounding box center [634, 223] width 51 height 27
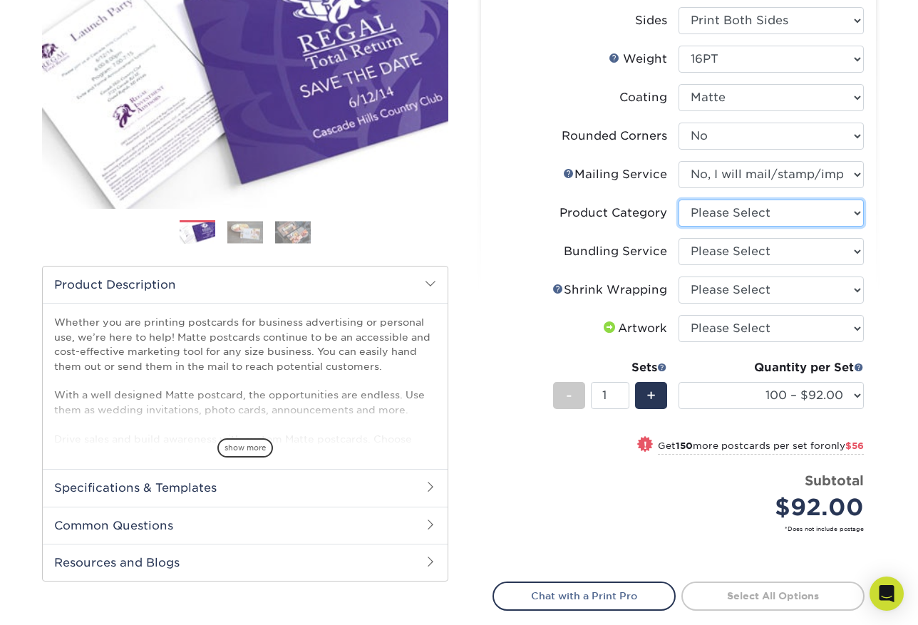
click at [797, 220] on select "Please Select Postcards" at bounding box center [770, 213] width 185 height 27
select select "9b7272e0-d6c8-4c3c-8e97-d3a1bcdab858"
click at [678, 200] on select "Please Select Postcards" at bounding box center [770, 213] width 185 height 27
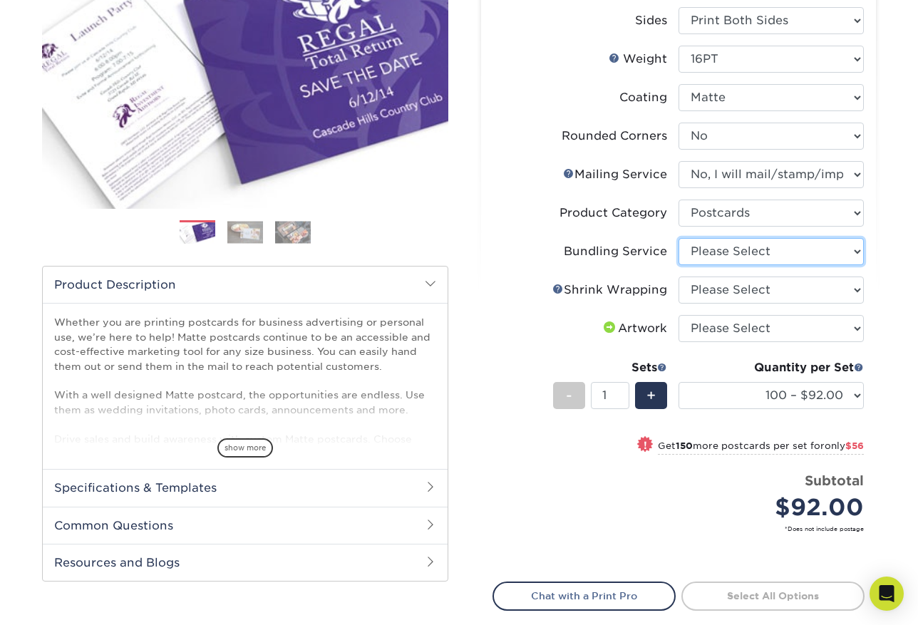
click at [790, 255] on select "Please Select No Bundling Services Yes, Bundles of 50 (+2 Days) Yes, Bundles of…" at bounding box center [770, 251] width 185 height 27
select select "58689abb-25c0-461c-a4c3-a80b627d6649"
click at [678, 238] on select "Please Select No Bundling Services Yes, Bundles of 50 (+2 Days) Yes, Bundles of…" at bounding box center [770, 251] width 185 height 27
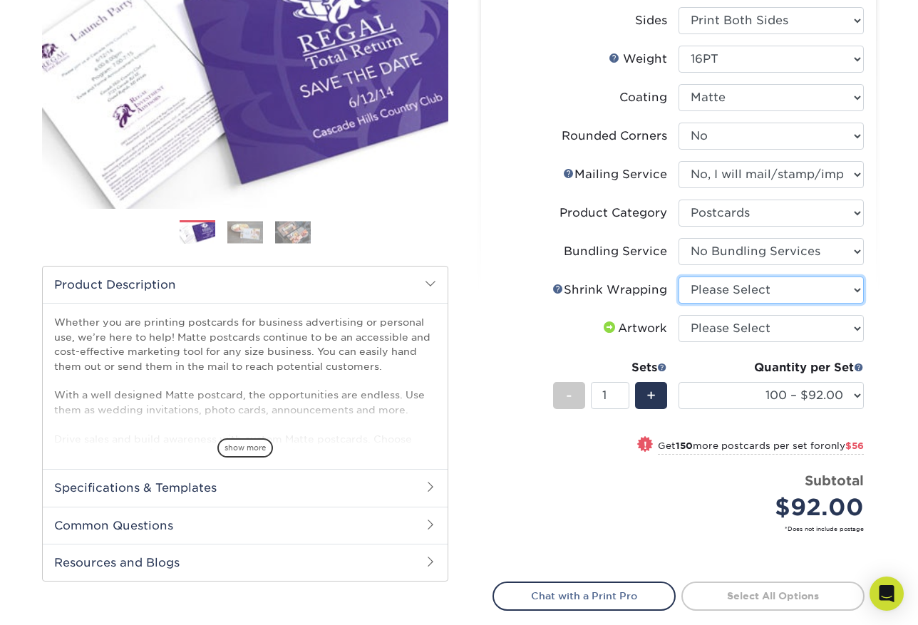
click at [792, 284] on select "Please Select No Shrink Wrapping Shrink Wrap 100 Per Package Shrink Wrap 50 Per…" at bounding box center [770, 290] width 185 height 27
select select "c8749376-e7da-41d0-b3dc-647faf84d907"
click at [678, 277] on select "Please Select No Shrink Wrapping Shrink Wrap 100 Per Package Shrink Wrap 50 Per…" at bounding box center [770, 290] width 185 height 27
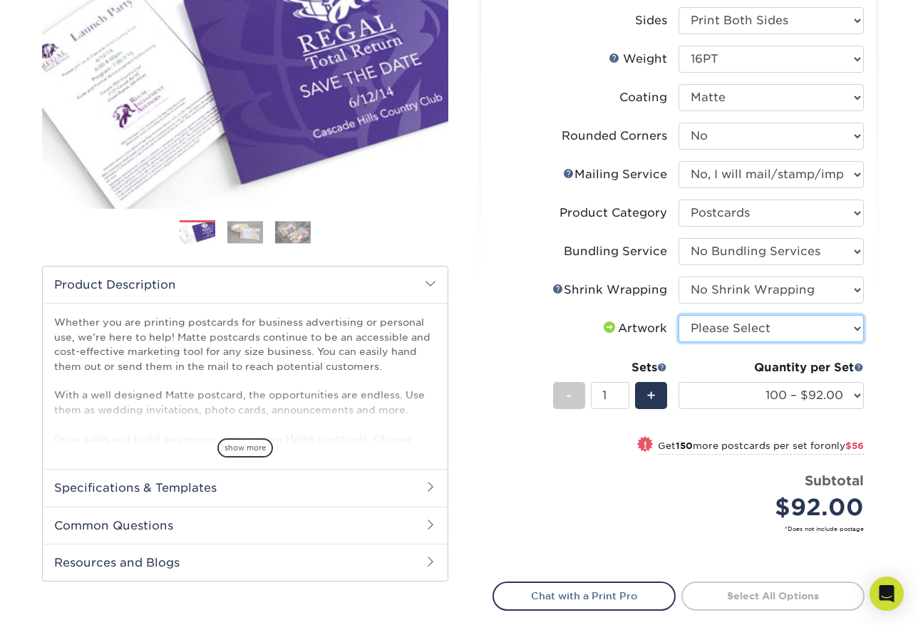
click at [799, 329] on select "Please Select I will upload files I need a design - $150" at bounding box center [770, 328] width 185 height 27
select select "upload"
click at [678, 315] on select "Please Select I will upload files I need a design - $150" at bounding box center [770, 328] width 185 height 27
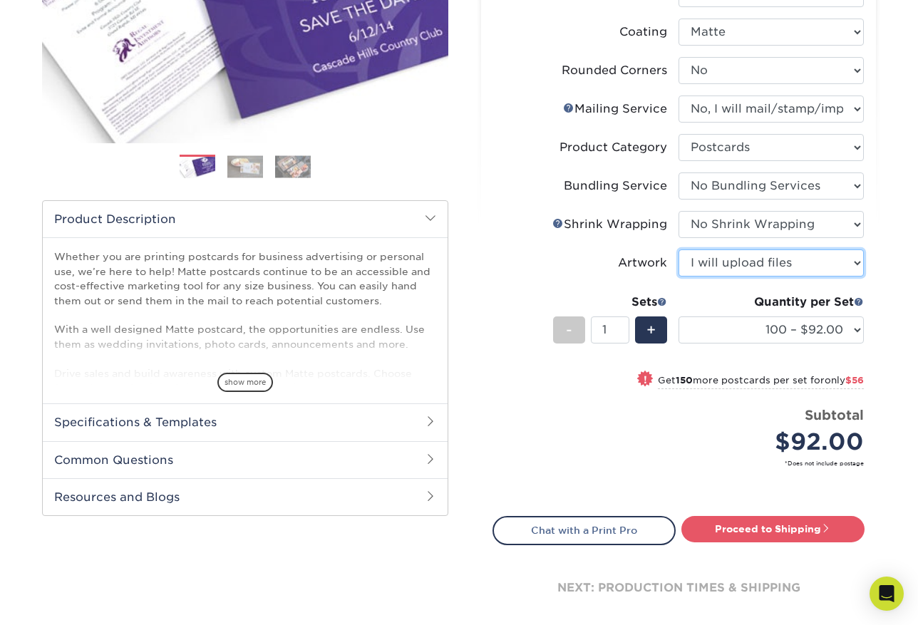
scroll to position [285, 0]
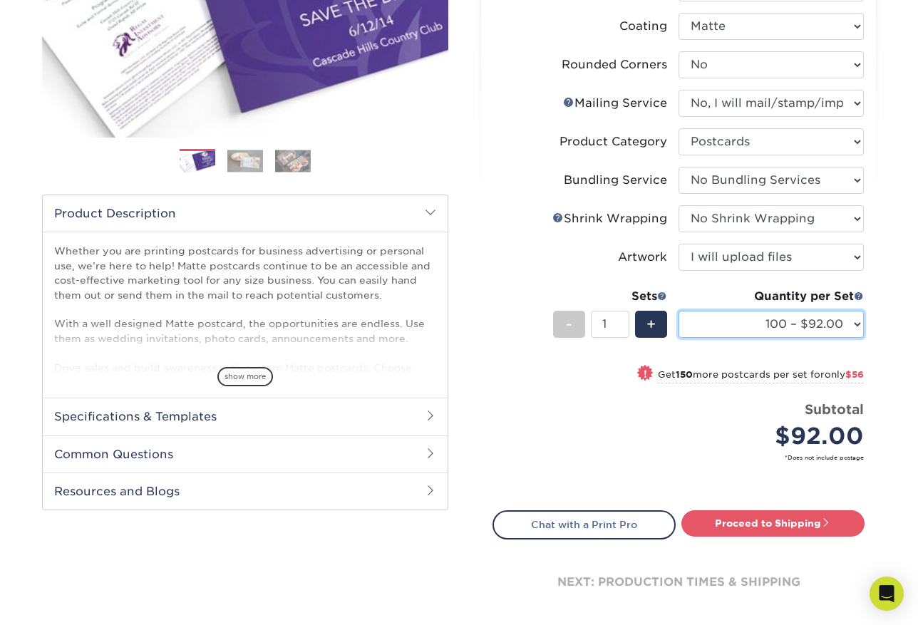
click at [811, 316] on select "100 – $92.00 250 – $148.00 500 – $190.00 1000 – $213.00 2500 – $345.00 5000 – $…" at bounding box center [770, 324] width 185 height 27
click at [520, 220] on label "Shrink Wrapping Help Shrink Wrapping" at bounding box center [585, 218] width 185 height 27
